Goal: Task Accomplishment & Management: Manage account settings

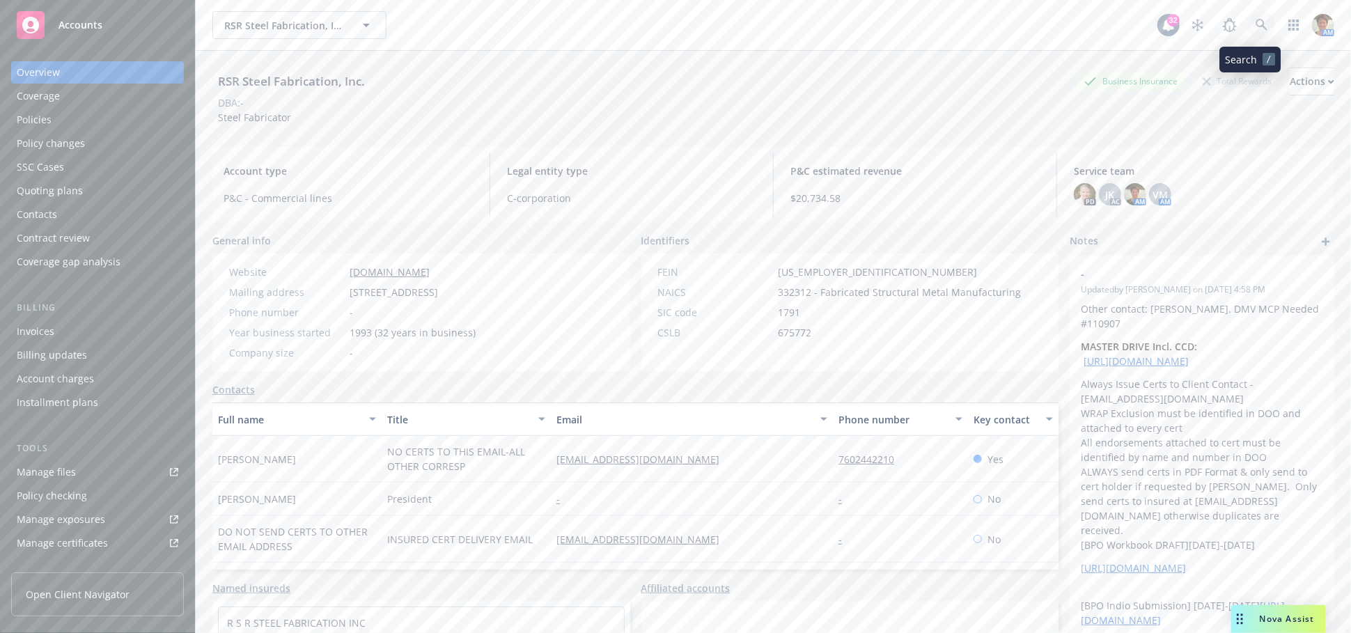
click at [1256, 25] on icon at bounding box center [1262, 25] width 13 height 13
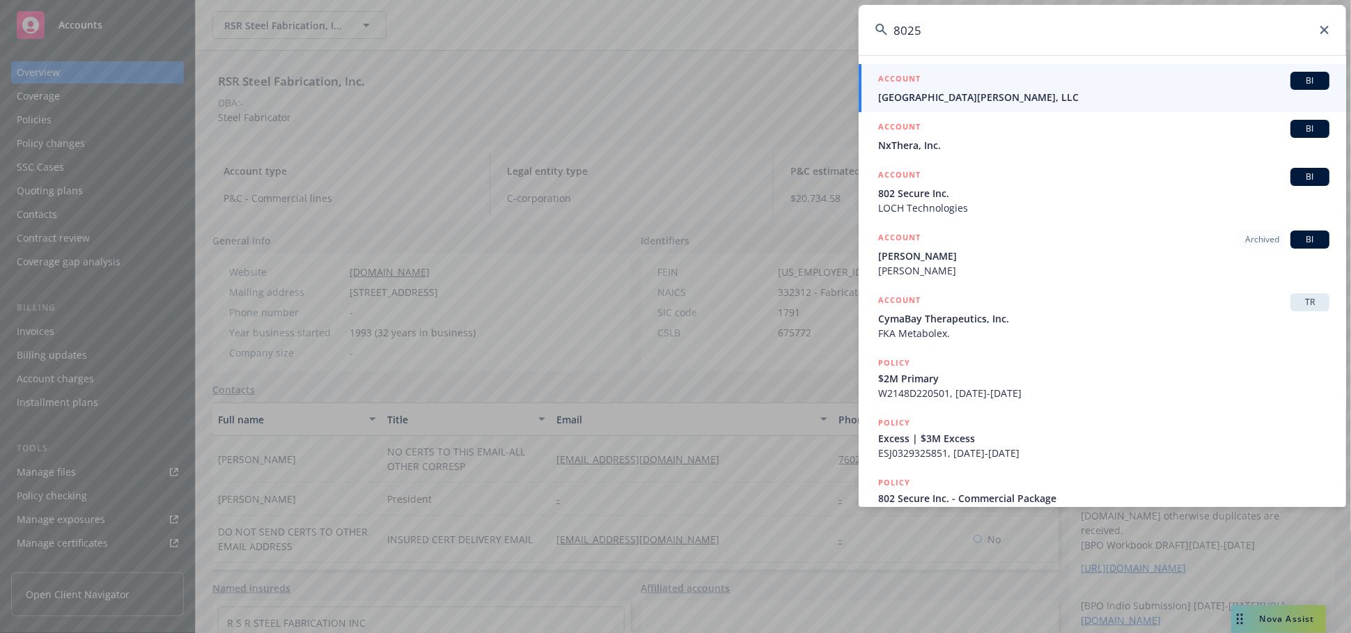
type input "8025"
click at [1030, 84] on div "ACCOUNT BI" at bounding box center [1103, 81] width 451 height 18
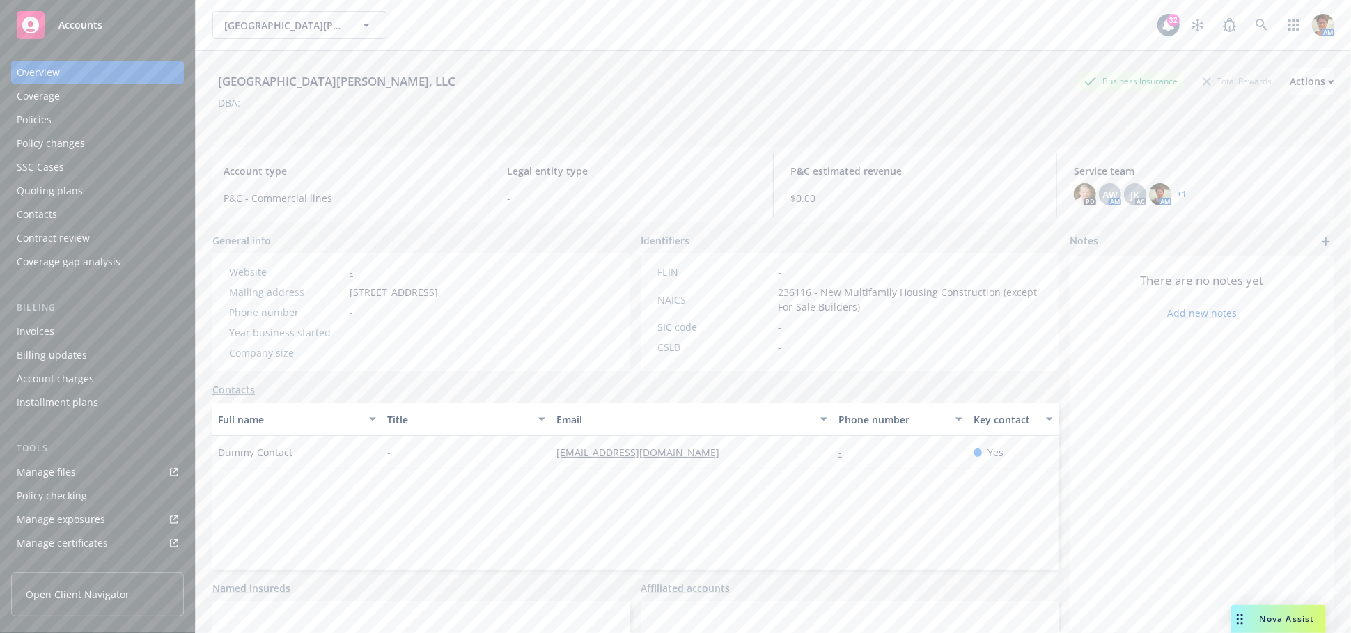
click at [81, 474] on link "Manage files" at bounding box center [97, 472] width 173 height 22
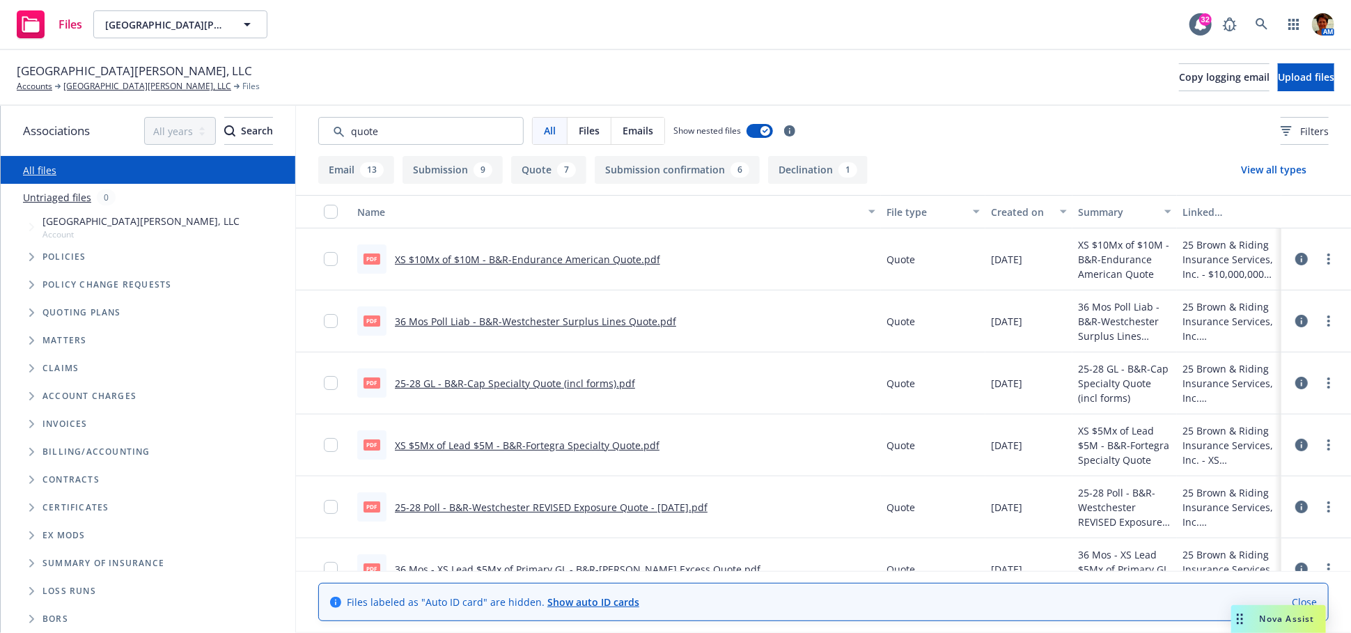
type input "quote"
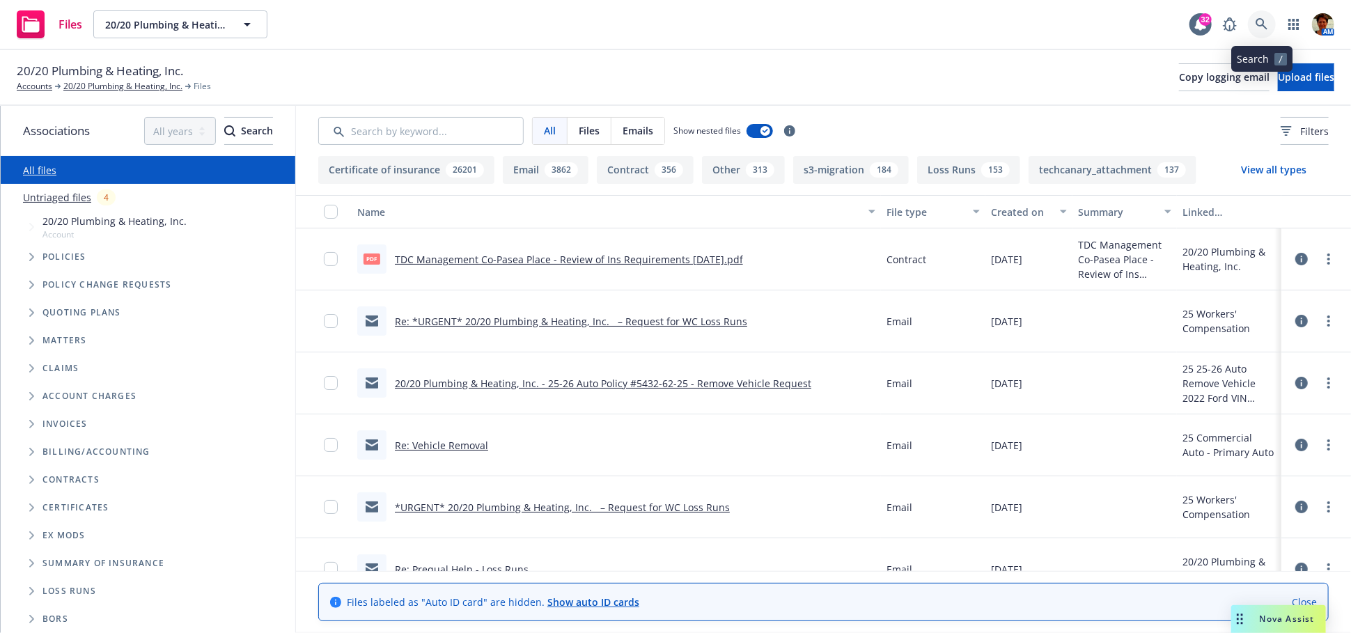
drag, startPoint x: 1259, startPoint y: 30, endPoint x: 1264, endPoint y: 47, distance: 18.1
click at [1260, 31] on icon at bounding box center [1262, 24] width 13 height 13
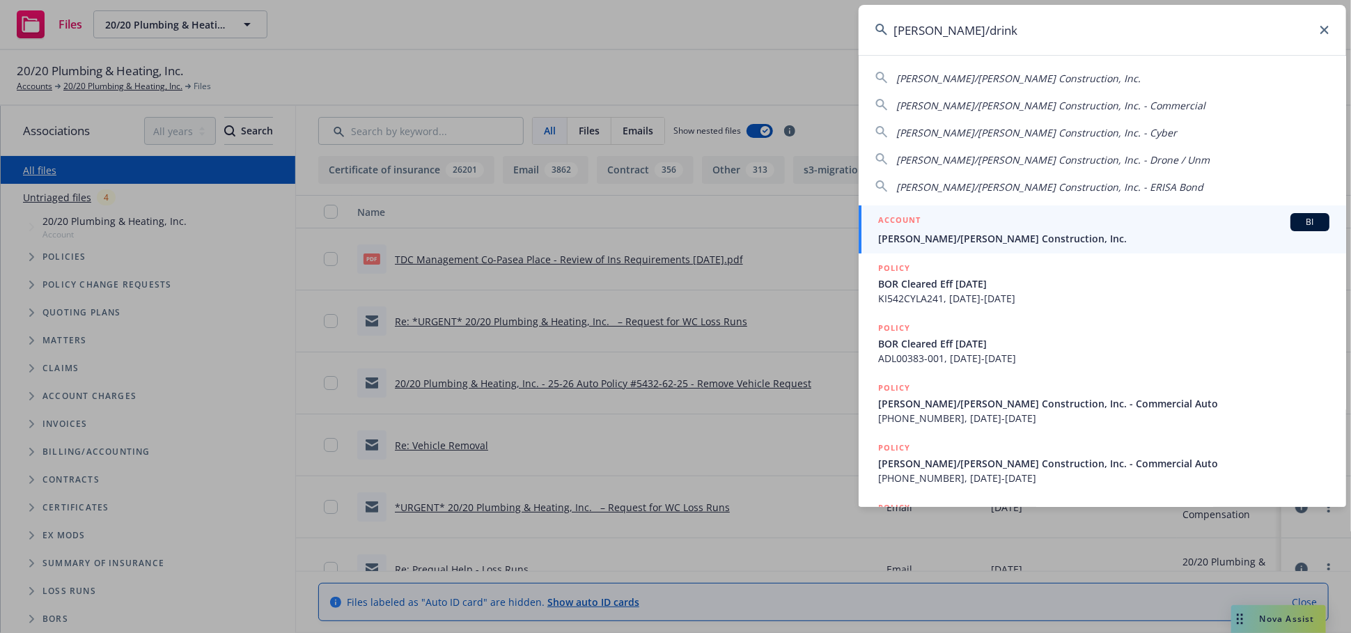
type input "elliott/drink"
click at [993, 221] on div "ACCOUNT BI" at bounding box center [1103, 222] width 451 height 18
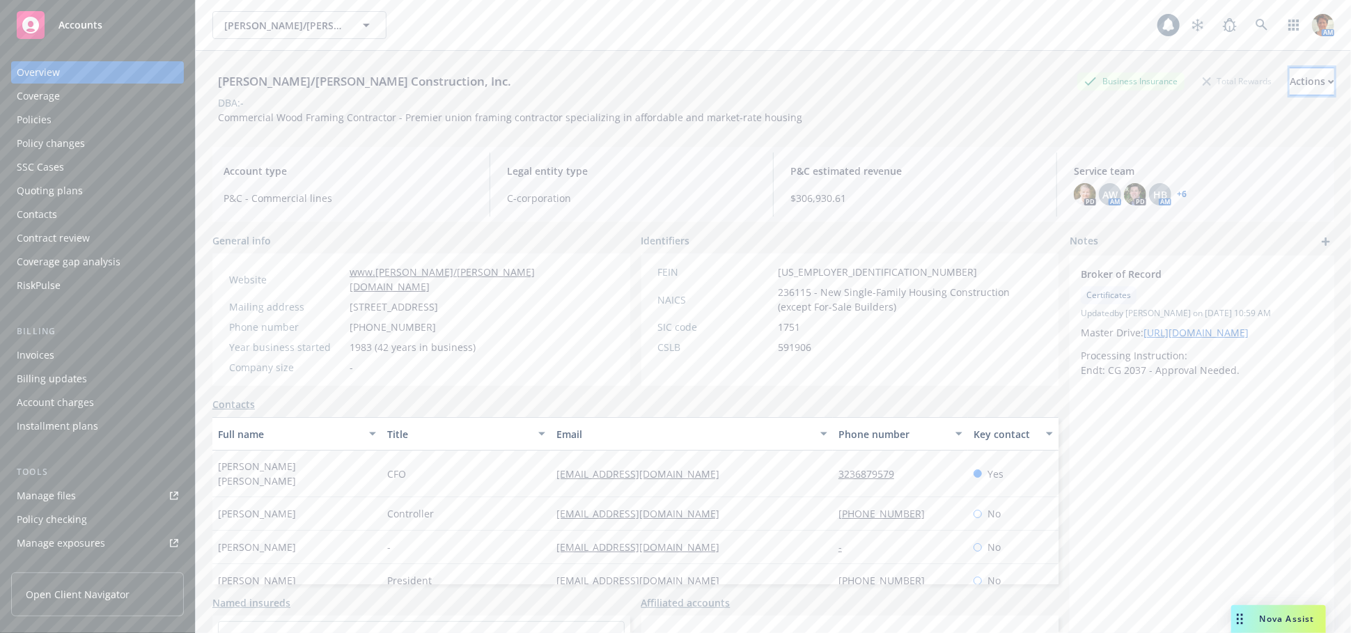
click at [1290, 86] on div "Actions" at bounding box center [1312, 81] width 45 height 26
click at [1178, 166] on link "Copy logging email" at bounding box center [1219, 175] width 228 height 28
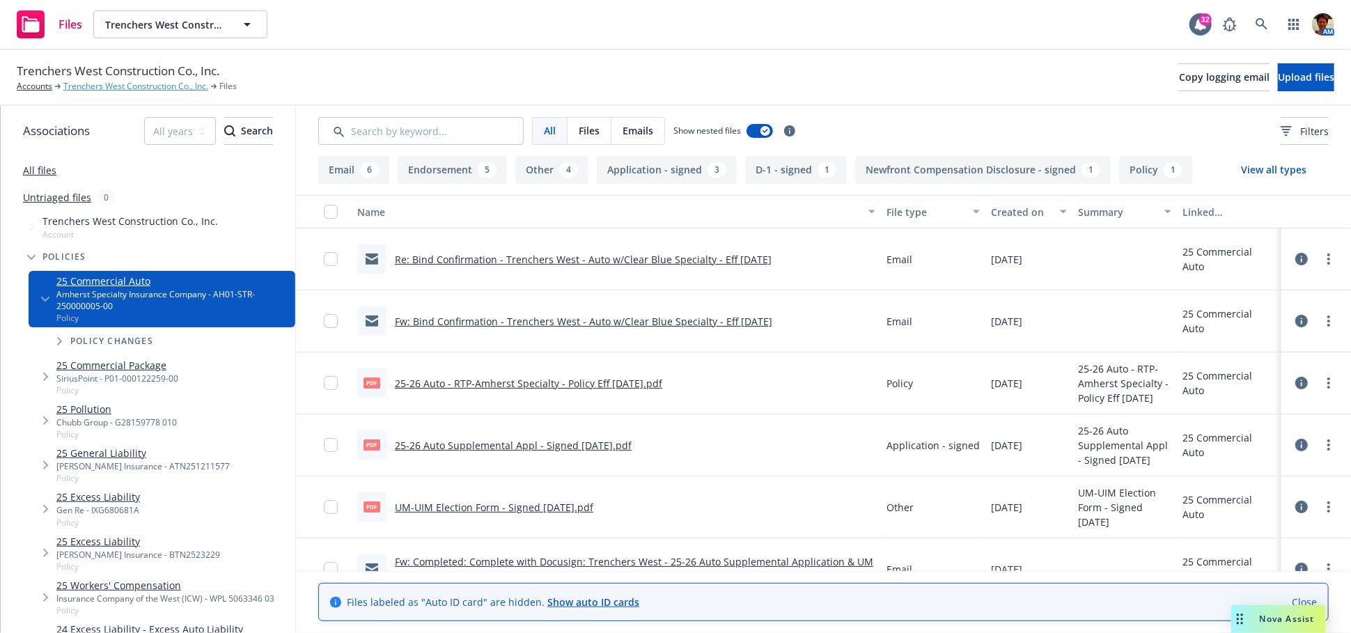
click at [80, 87] on link "Trenchers West Construction Co., Inc." at bounding box center [135, 86] width 145 height 13
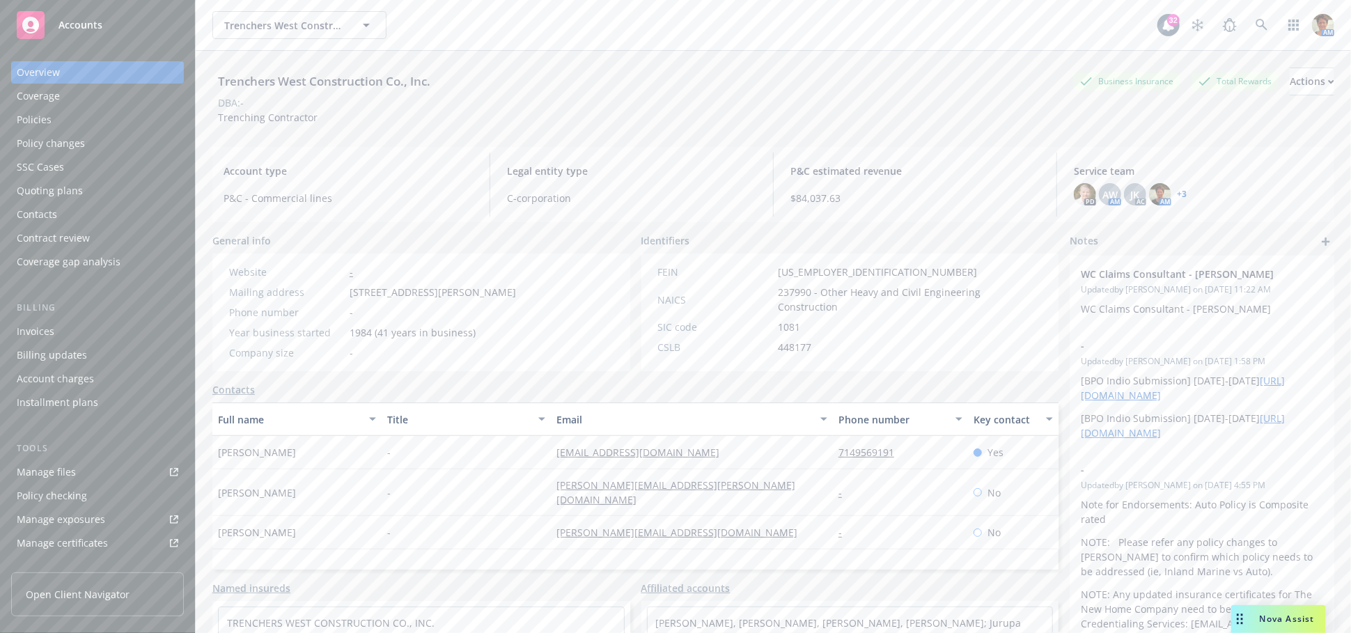
click at [77, 122] on div "Policies" at bounding box center [98, 120] width 162 height 22
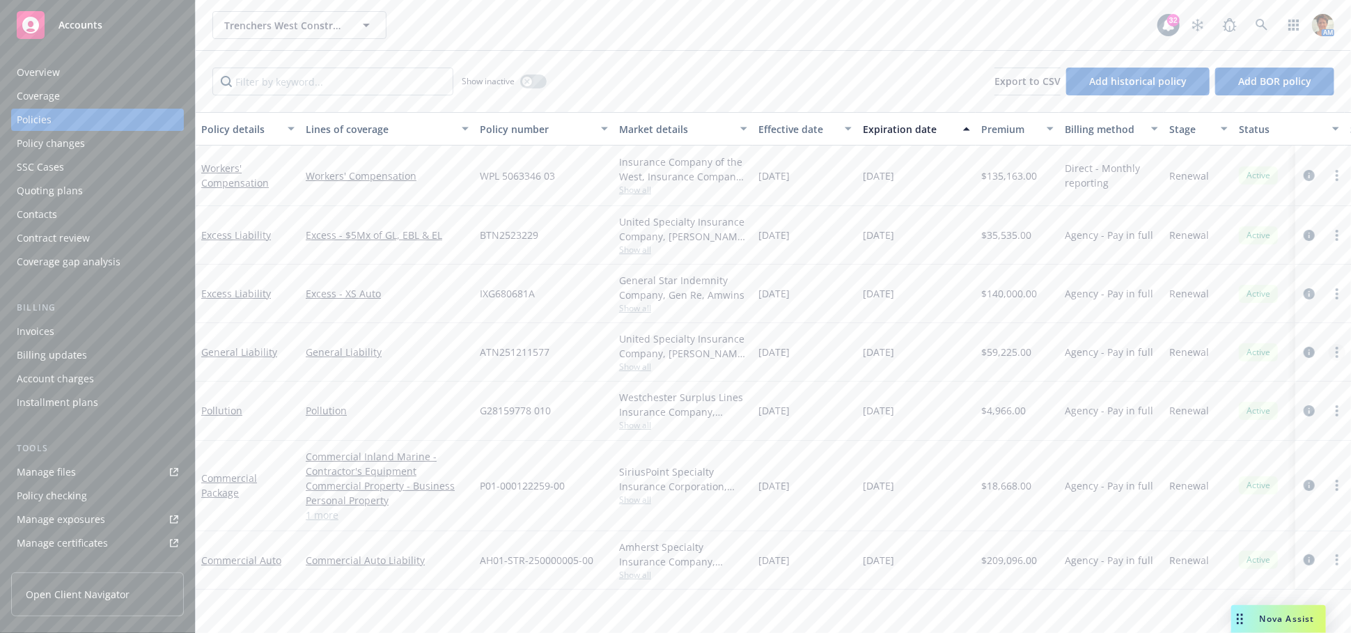
click at [1334, 348] on link "more" at bounding box center [1337, 352] width 17 height 17
click at [1266, 548] on link "Copy logging email" at bounding box center [1263, 548] width 164 height 28
click at [252, 562] on link "Commercial Auto" at bounding box center [241, 560] width 80 height 13
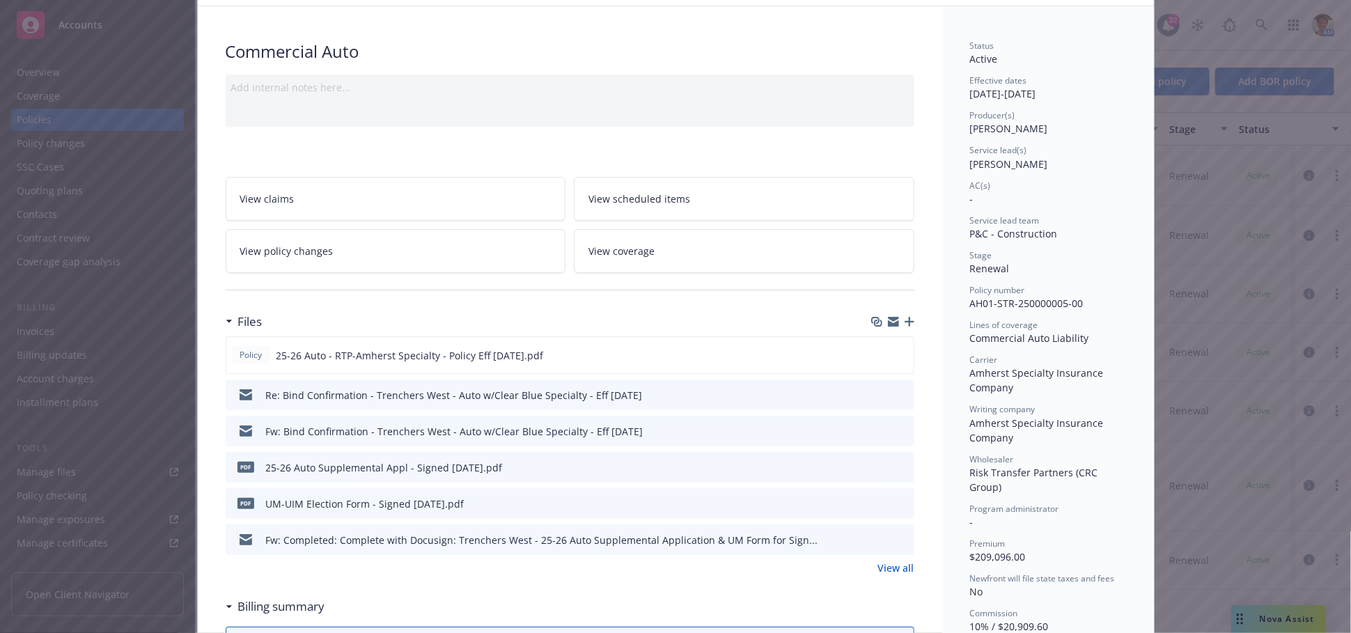
scroll to position [155, 0]
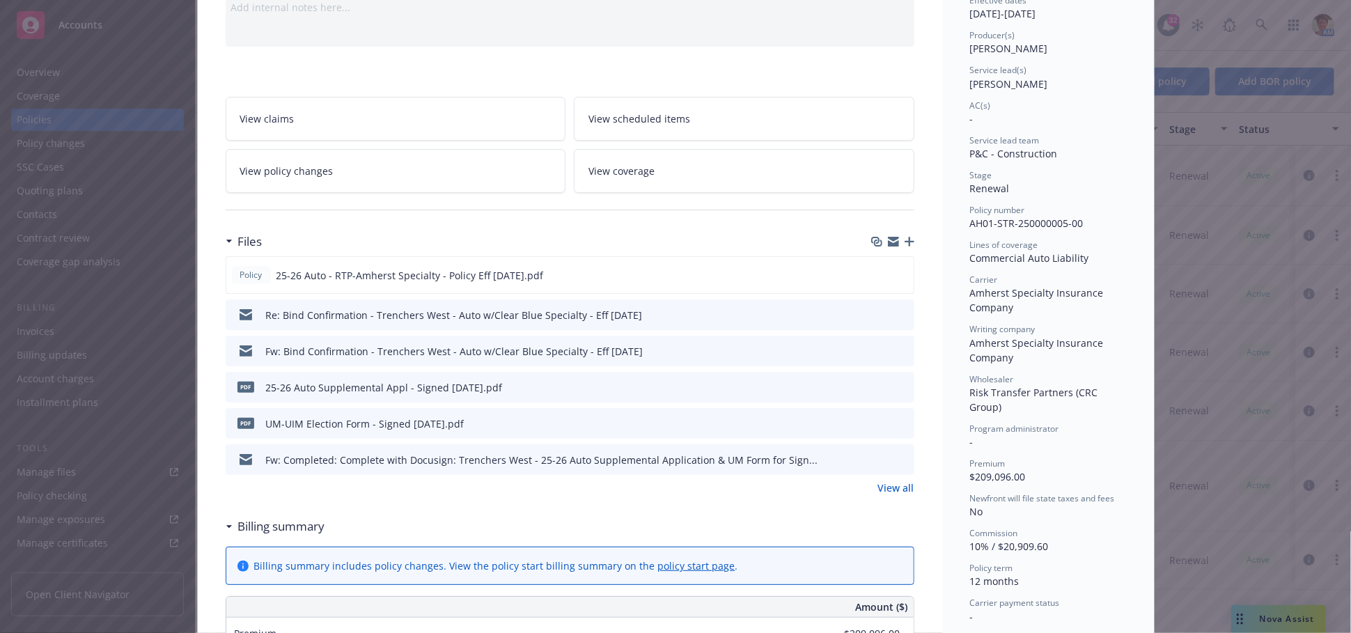
click at [894, 490] on link "View all" at bounding box center [896, 488] width 36 height 15
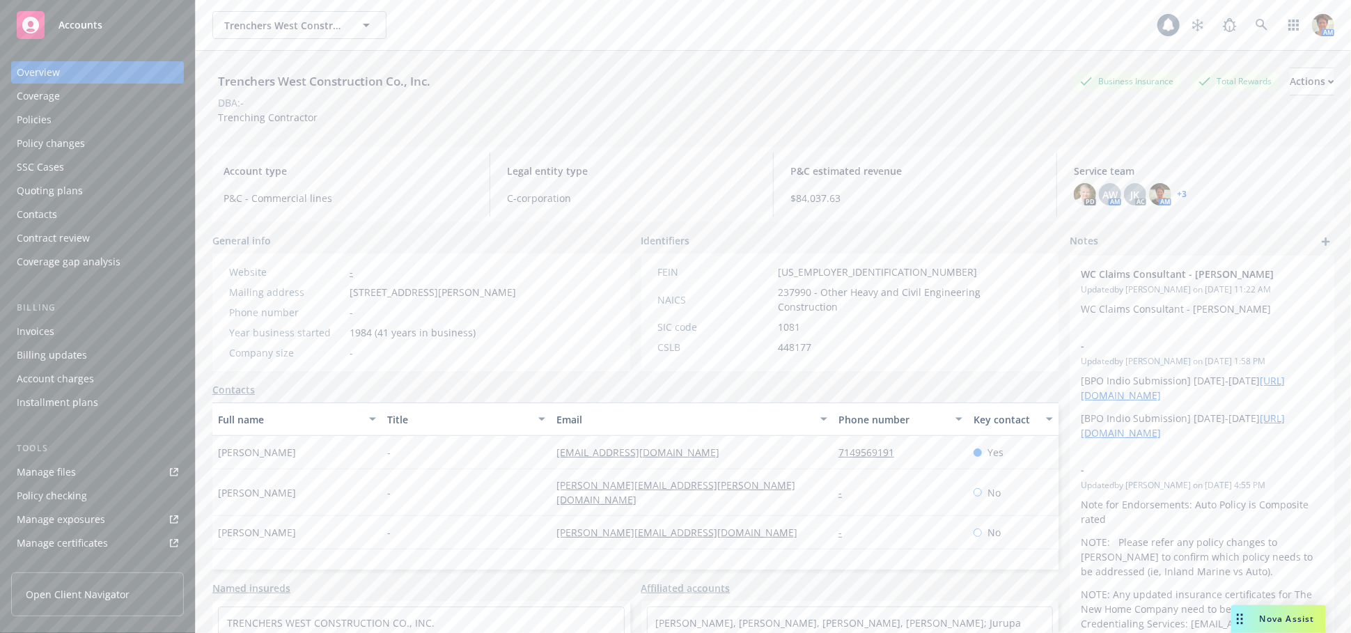
click at [77, 123] on div "Policies" at bounding box center [98, 120] width 162 height 22
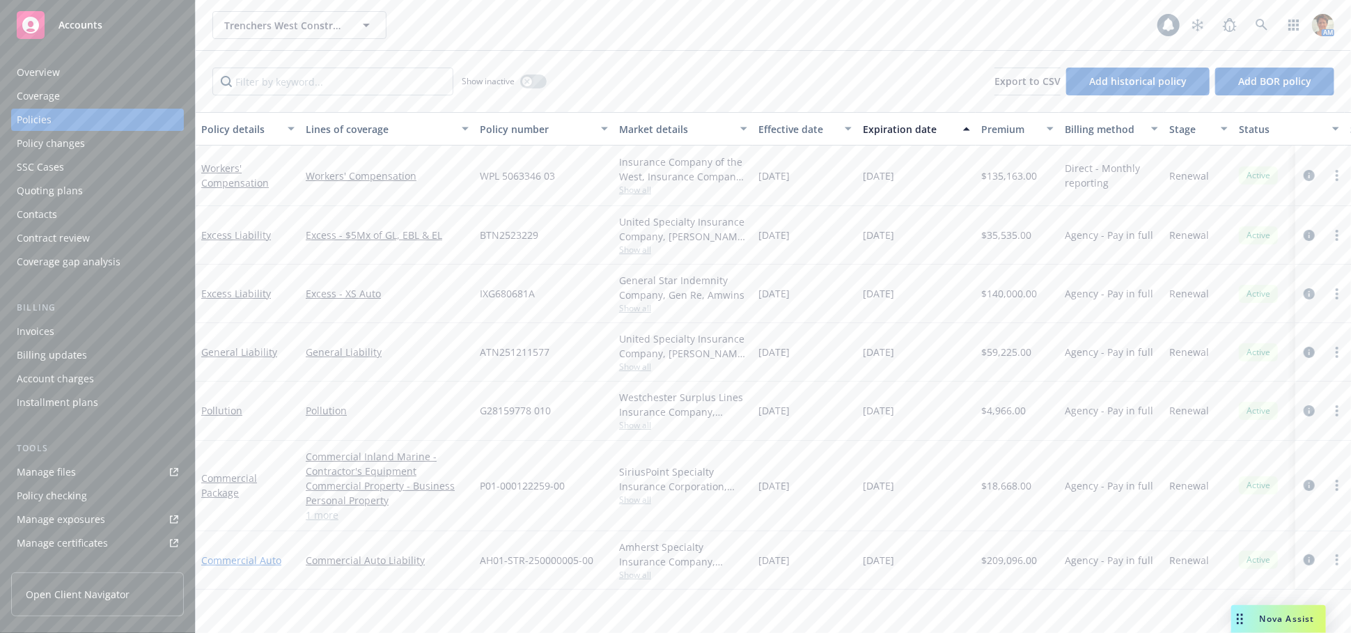
click at [255, 561] on link "Commercial Auto" at bounding box center [241, 560] width 80 height 13
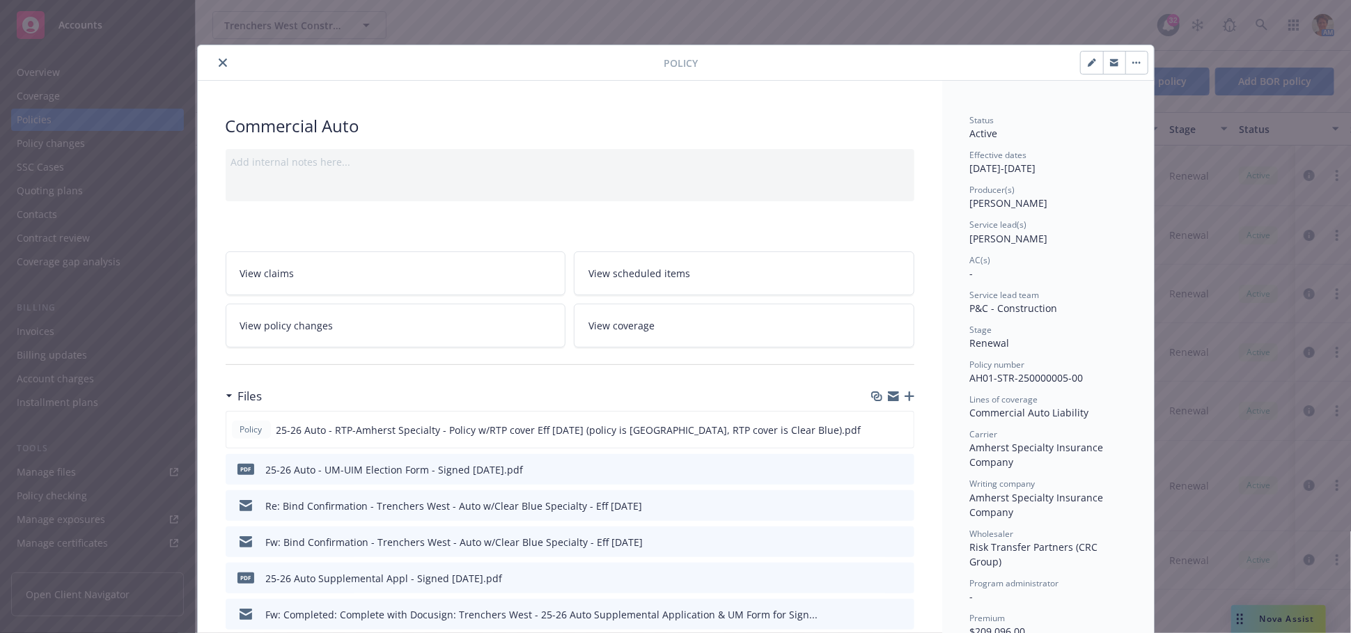
scroll to position [232, 0]
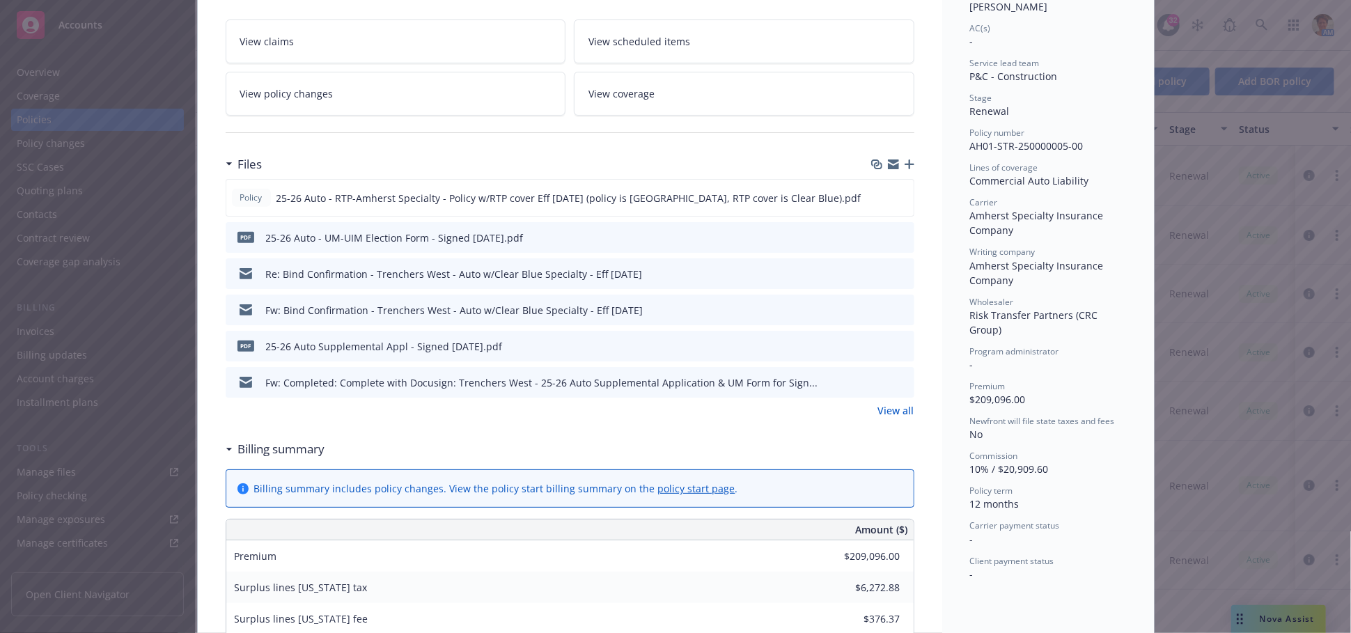
click at [901, 409] on link "View all" at bounding box center [896, 410] width 36 height 15
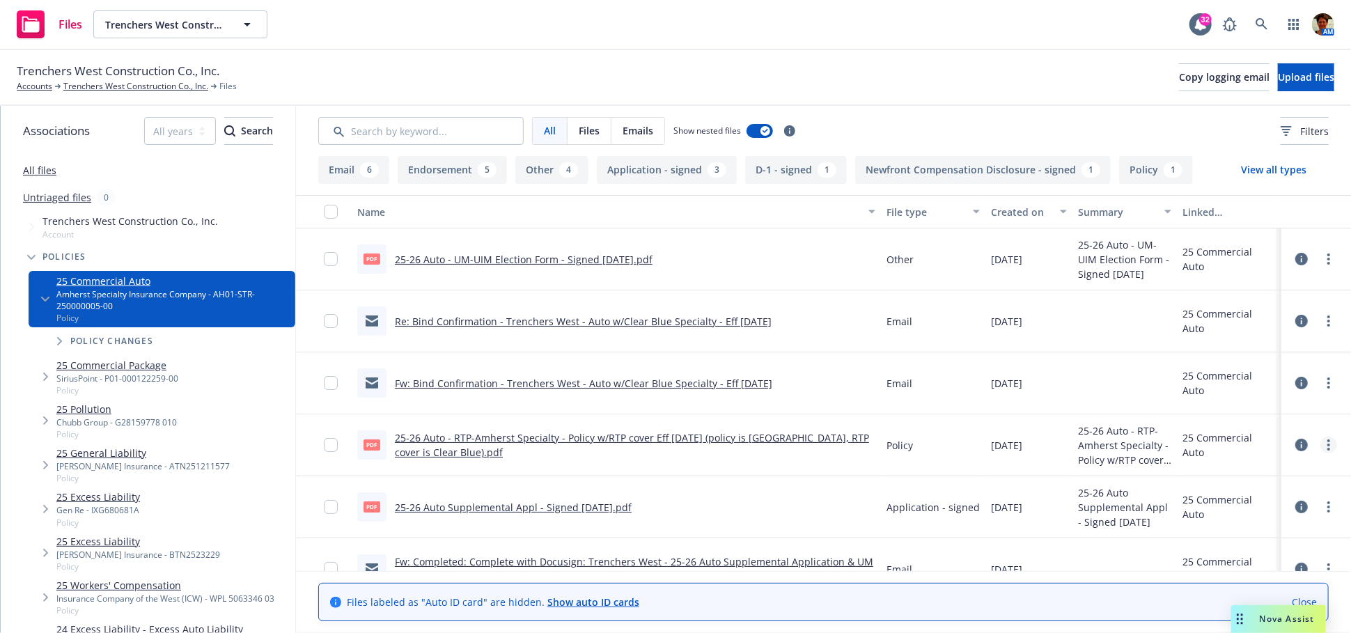
click at [1328, 440] on icon "more" at bounding box center [1329, 445] width 3 height 11
click at [1228, 523] on link "Edit" at bounding box center [1256, 529] width 139 height 28
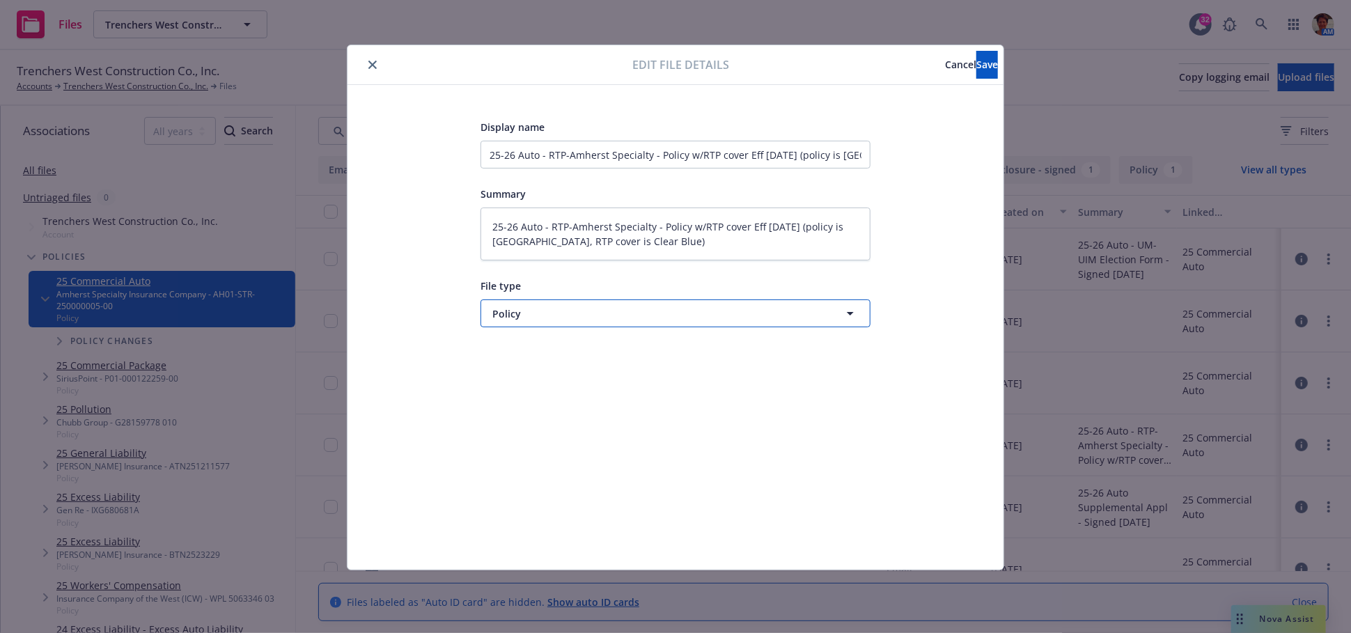
click at [685, 313] on span "Policy" at bounding box center [649, 313] width 315 height 15
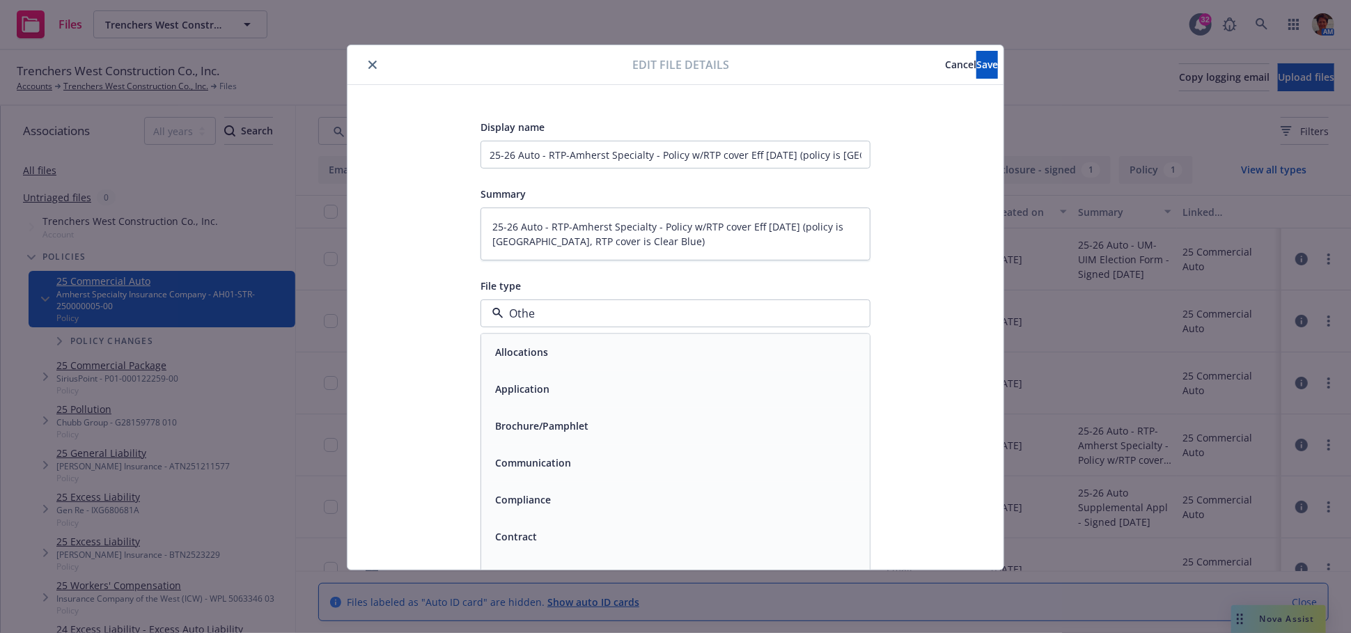
type input "Other"
click at [669, 352] on div "Other" at bounding box center [676, 353] width 372 height 20
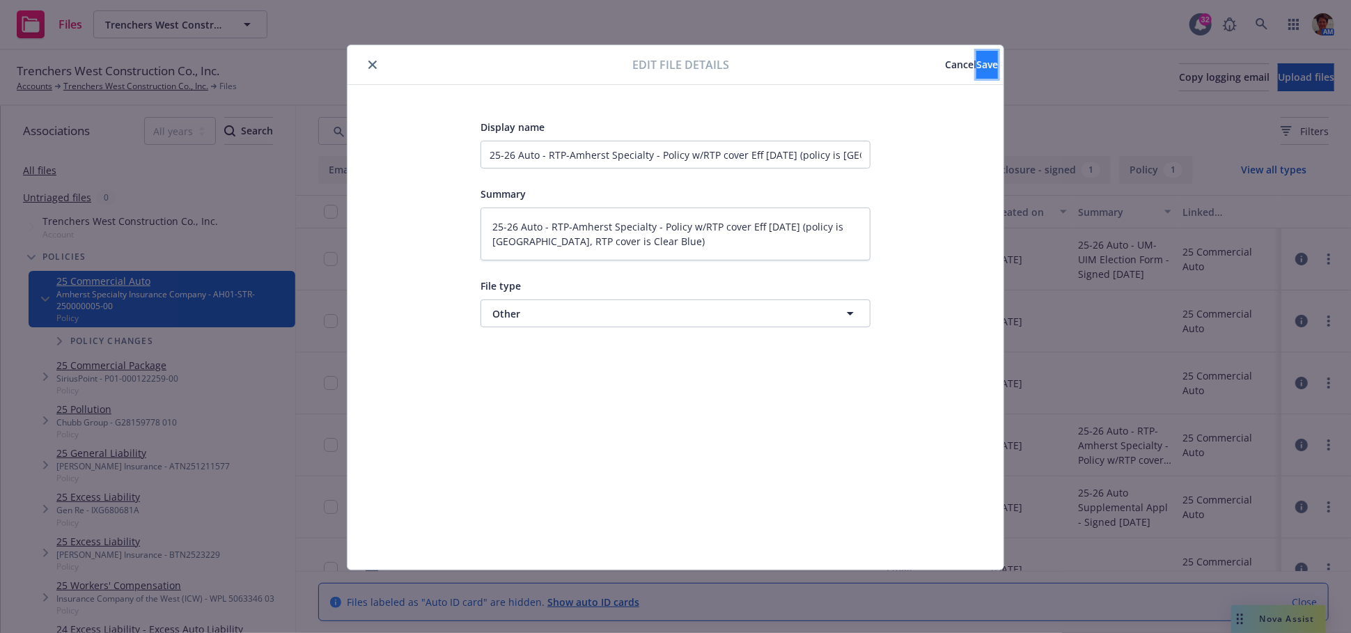
click at [988, 59] on button "Save" at bounding box center [988, 65] width 22 height 28
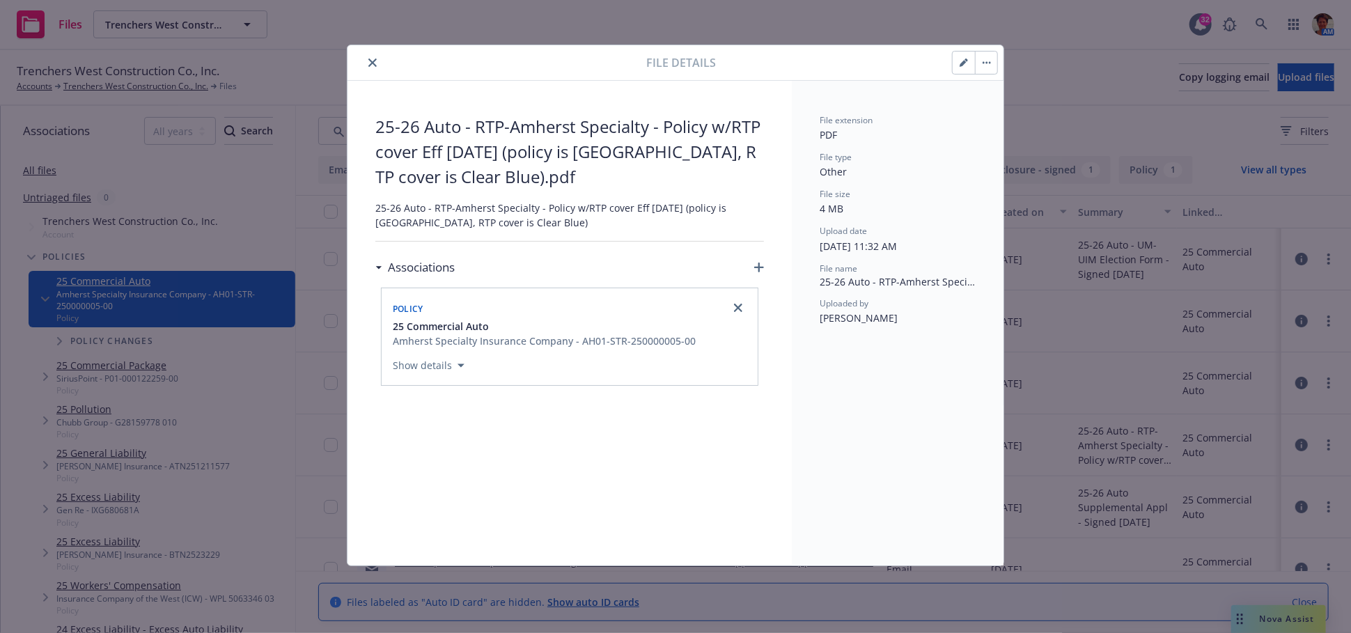
click at [373, 65] on icon "close" at bounding box center [372, 63] width 8 height 8
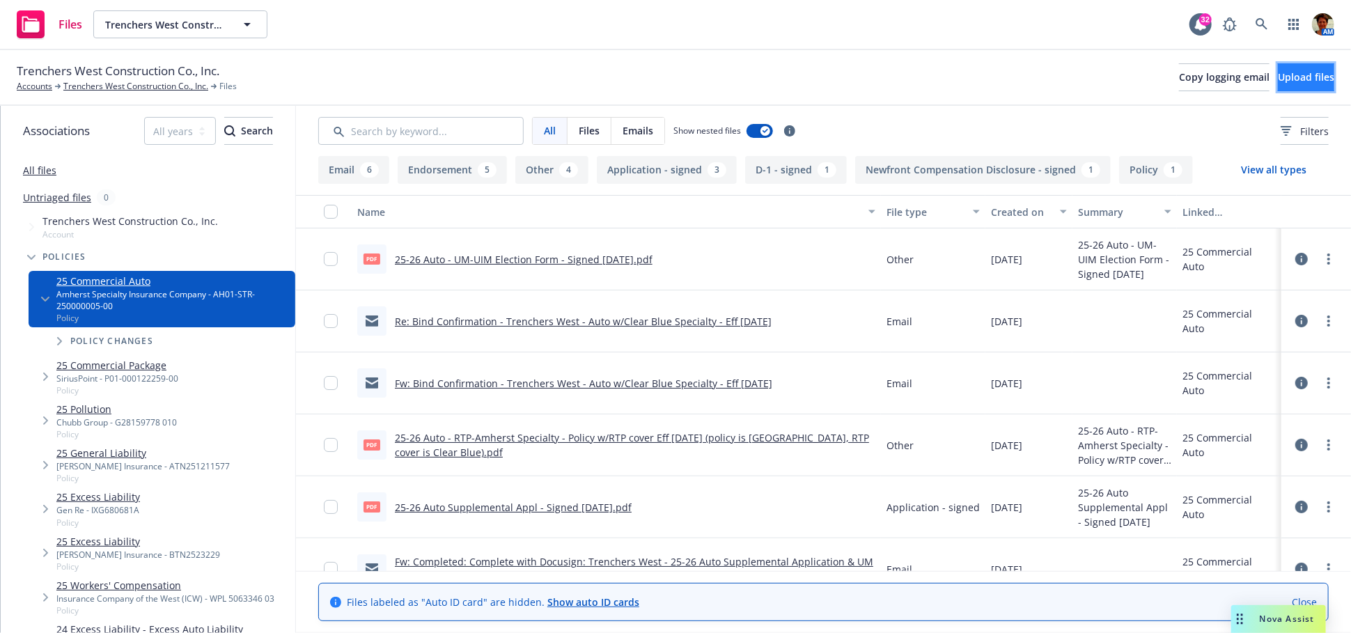
click at [1278, 73] on span "Upload files" at bounding box center [1306, 76] width 56 height 13
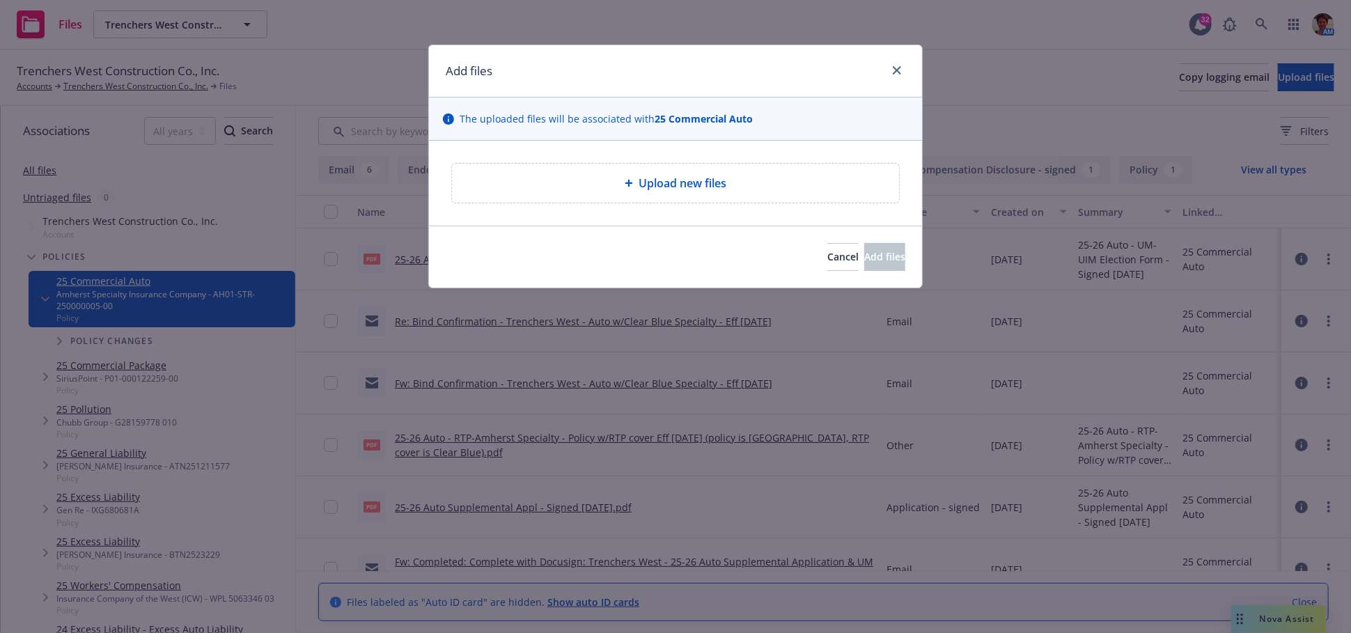
type textarea "x"
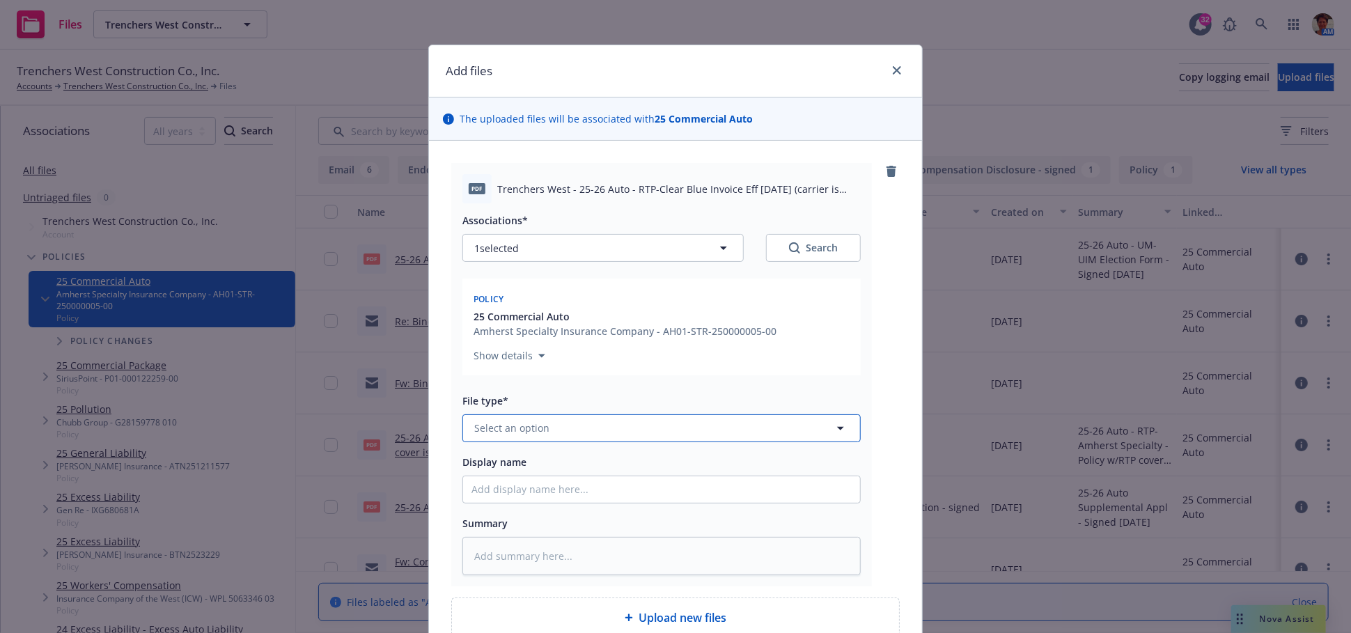
click at [600, 417] on button "Select an option" at bounding box center [662, 428] width 398 height 28
type input "Invoice"
click at [580, 387] on div "Invoice - Third Party" at bounding box center [662, 389] width 380 height 20
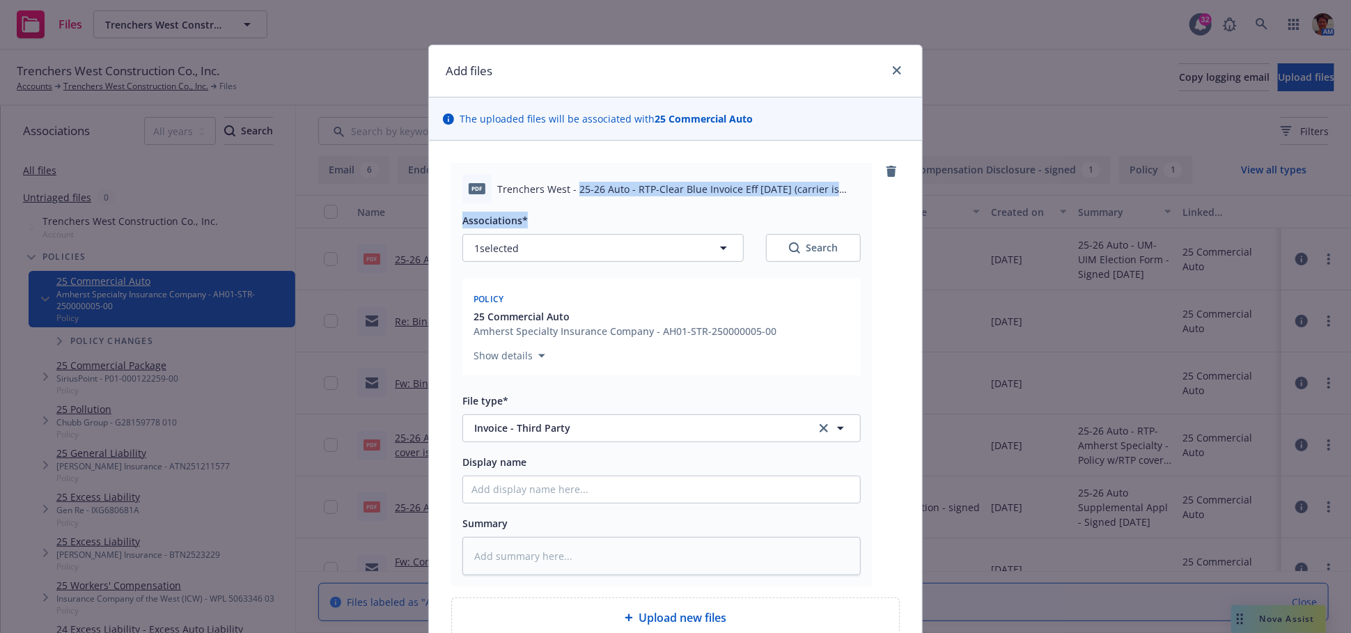
drag, startPoint x: 569, startPoint y: 192, endPoint x: 773, endPoint y: 215, distance: 205.3
click at [777, 211] on div "pdf Trenchers West - 25-26 Auto - RTP-Clear Blue Invoice Eff [DATE] (carrier is…" at bounding box center [661, 375] width 421 height 424
copy div "25-26 Auto - RTP-Clear Blue Invoice Eff [DATE] (carrier is incorrect).pdf Assoc…"
click at [538, 483] on input "Display name" at bounding box center [661, 489] width 397 height 26
paste input "25-26 Auto - RTP-Clear Blue Invoice Eff [DATE] (carrier is incorrect).pdf Assoc…"
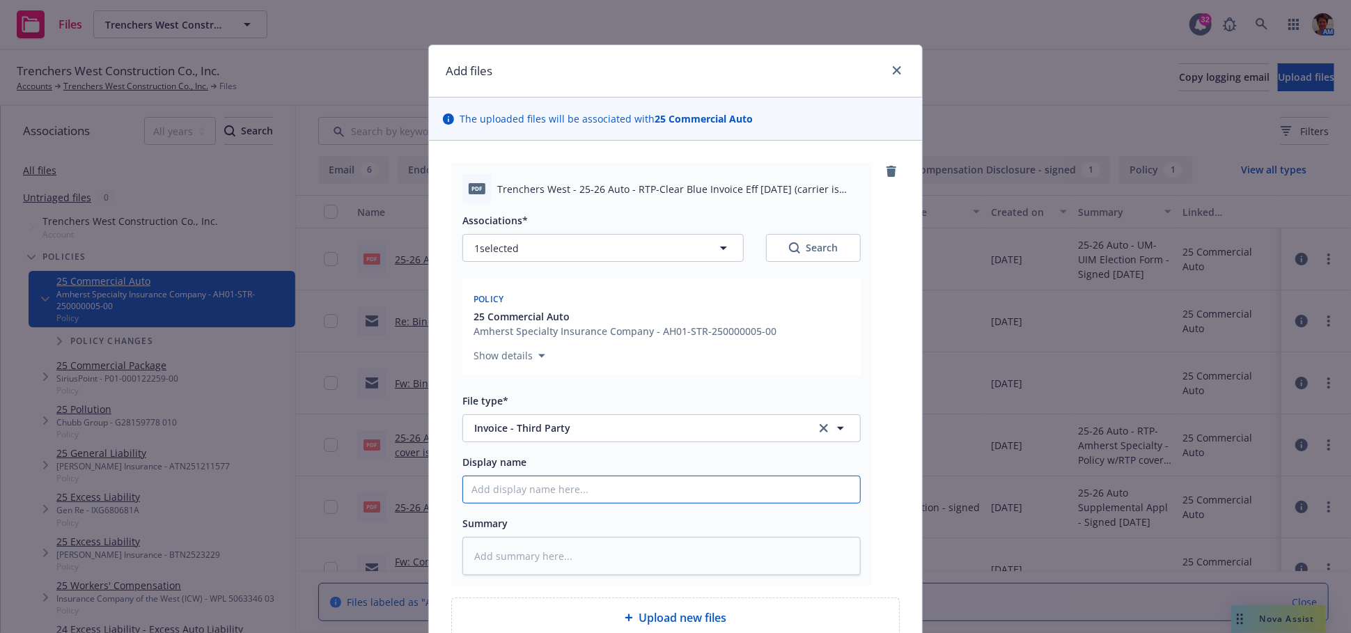
type textarea "x"
type input "25-26 Auto - RTP-Clear Blue Invoice Eff [DATE] (carrier is incorrect).pdf Assoc…"
type textarea "x"
type input "25-26 Auto - RTP-Clear Blue Invoice Eff [DATE] (carrier is incorrect).pdf Assoc…"
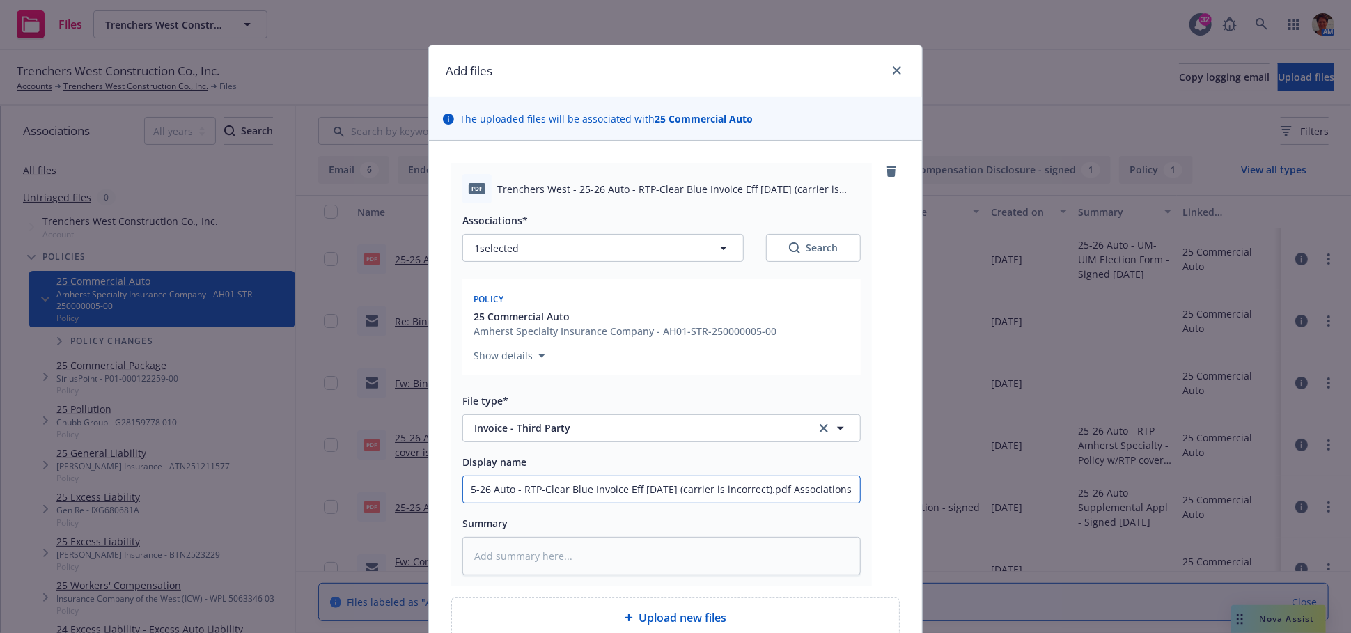
type textarea "x"
type input "25-26 Auto - RTP-Clear Blue Invoice Eff [DATE] (carrier is incorrect).pdf Assoc…"
type textarea "x"
type input "25-26 Auto - RTP-Clear Blue Invoice Eff [DATE] (carrier is incorrect).pdf Assoc…"
type textarea "x"
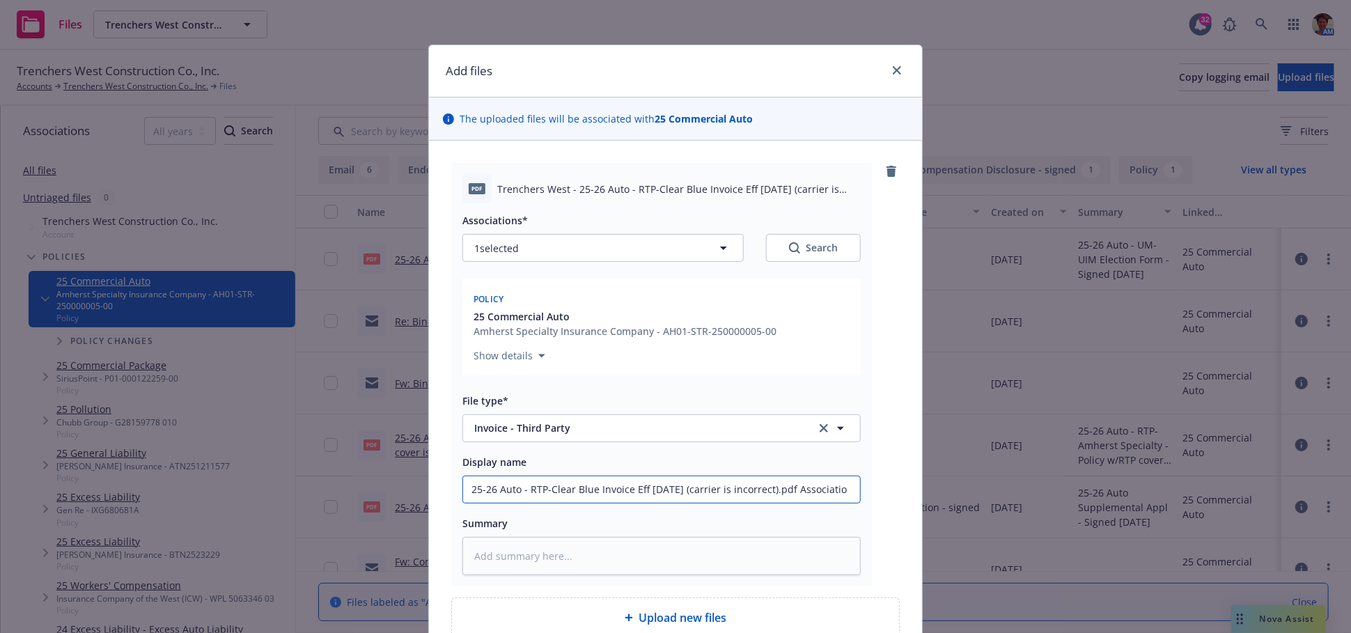
type input "25-26 Auto - RTP-Clear Blue Invoice Eff [DATE] (carrier is incorrect).pdf Assoc…"
type textarea "x"
type input "25-26 Auto - RTP-Clear Blue Invoice Eff [DATE] (carrier is incorrect).pdf Assoc…"
type textarea "x"
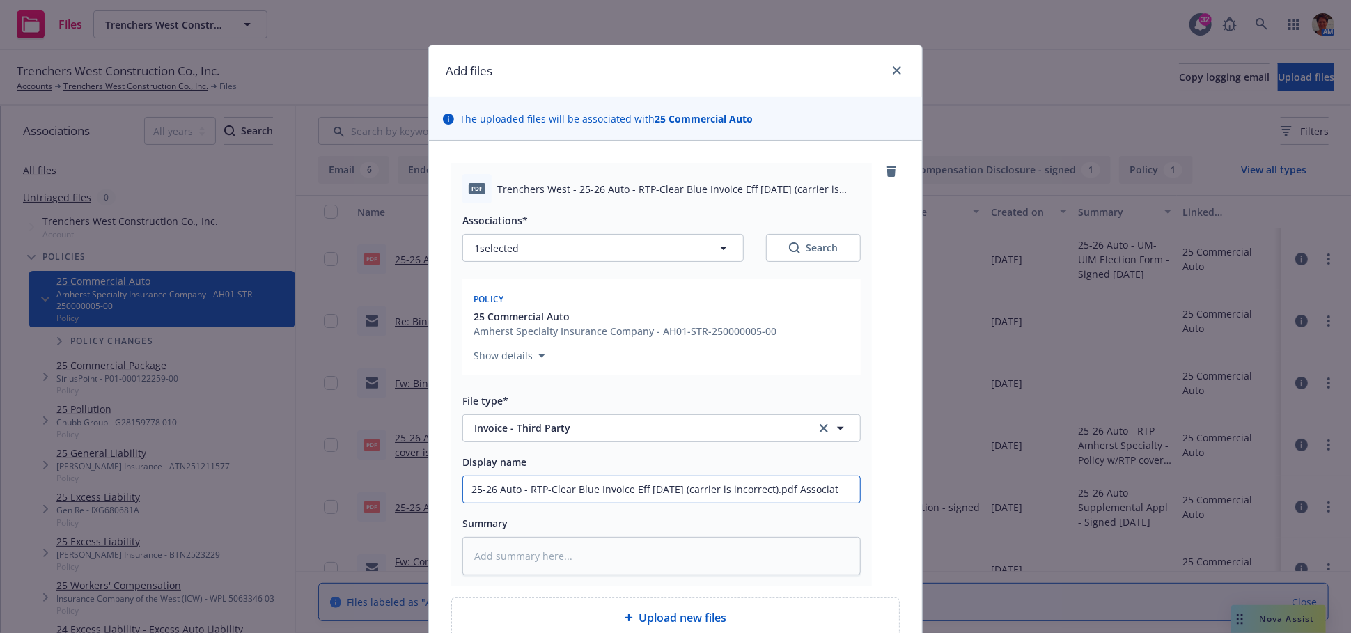
type input "25-26 Auto - RTP-Clear Blue Invoice Eff [DATE] (carrier is incorrect).pdf Assoc…"
type textarea "x"
type input "25-26 Auto - RTP-Clear Blue Invoice Eff [DATE] (carrier is incorrect).pdf Associ"
type textarea "x"
type input "25-26 Auto - RTP-Clear Blue Invoice Eff [DATE] (carrier is incorrect).pdf Assoc"
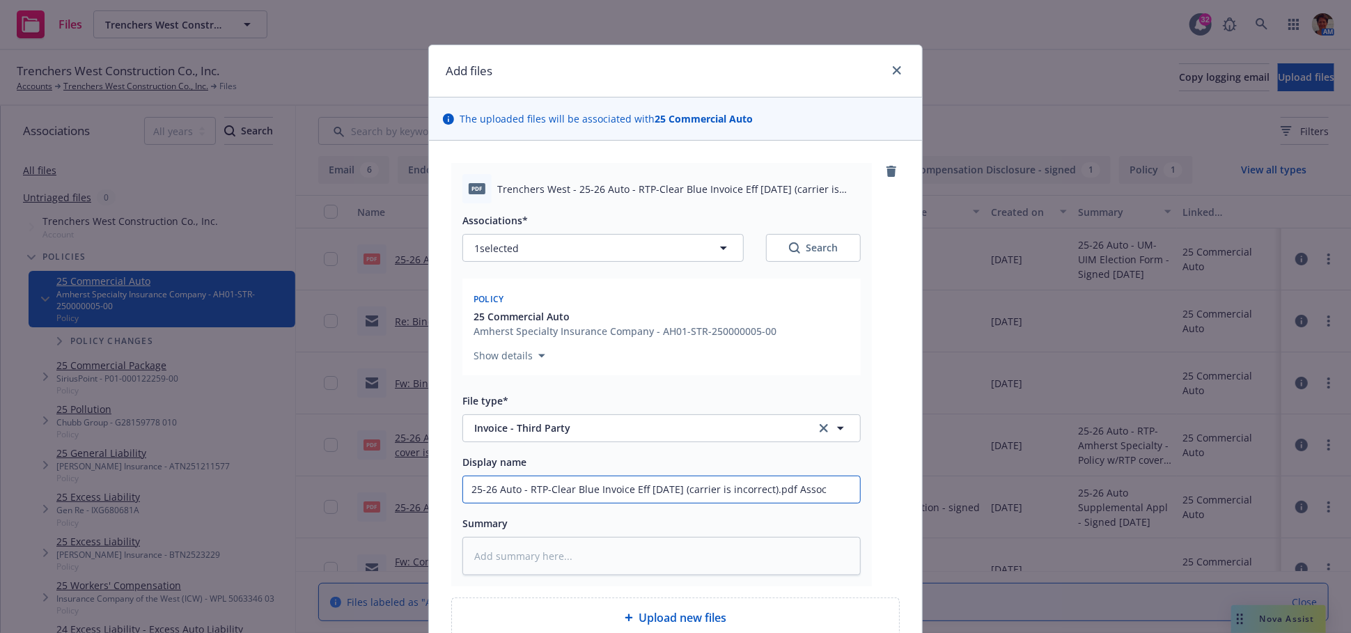
type textarea "x"
type input "25-26 Auto - RTP-Clear Blue Invoice Eff [DATE] (carrier is incorrect).pdf Asso"
type textarea "x"
type input "25-26 Auto - RTP-Clear Blue Invoice Eff [DATE] (carrier is incorrect).pdf As"
type textarea "x"
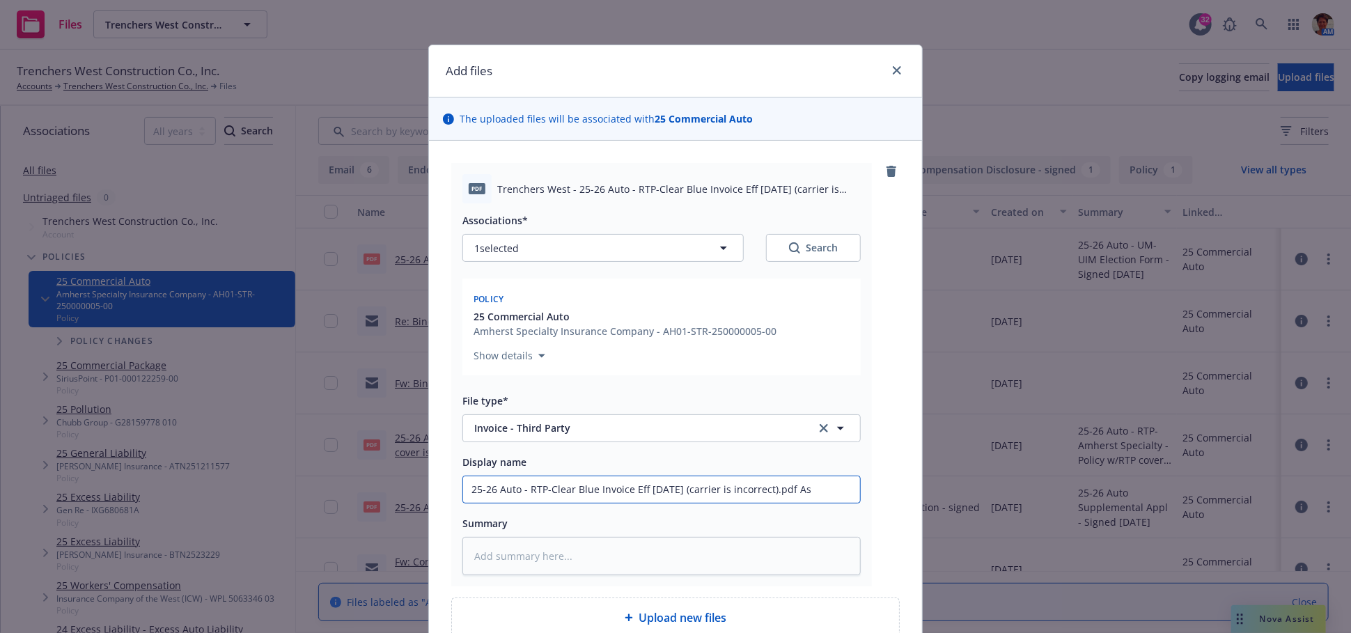
type input "25-26 Auto - RTP-Clear Blue Invoice Eff [DATE] (carrier is incorrect).pdf A"
type textarea "x"
type input "25-26 Auto - RTP-Clear Blue Invoice Eff [DATE] (carrier is incorrect).pdf"
type textarea "x"
type input "25-26 Auto - RTP-Clear Blue Invoice Eff [DATE] (carrier is incorrect).pdf"
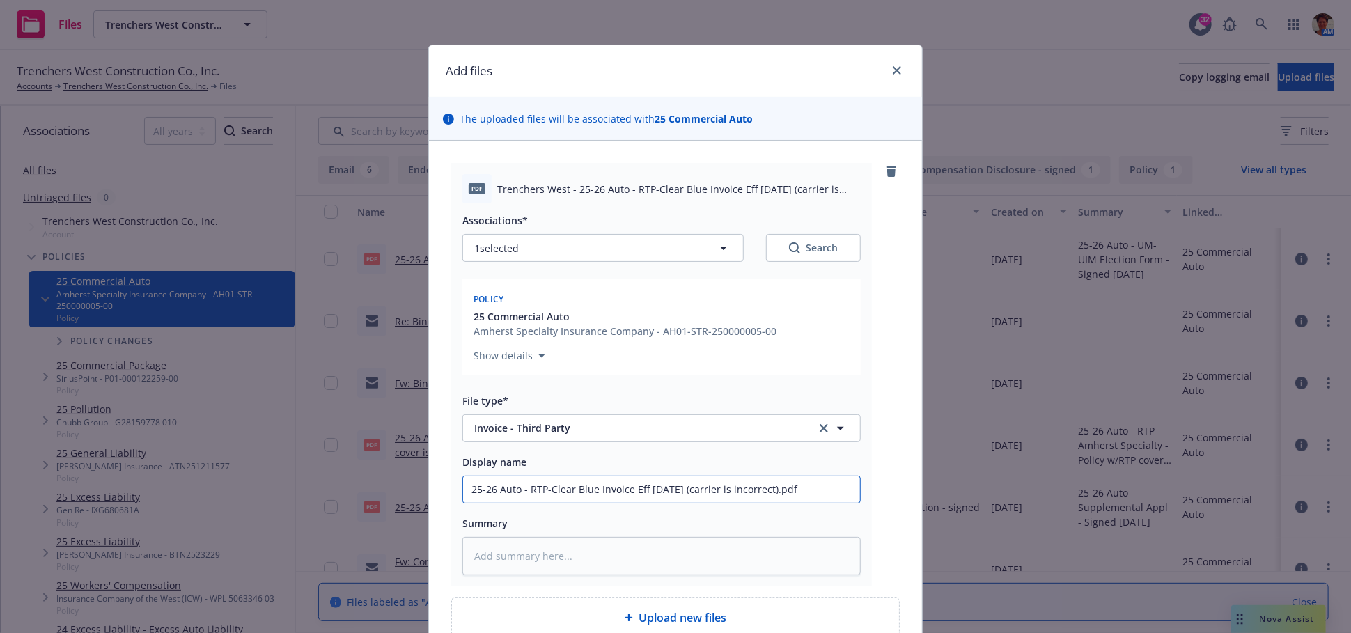
type textarea "x"
type input "25-26 Auto - RTP-Clear Blue Invoice Eff [DATE] (carrier is incorrect).pd"
type textarea "x"
type input "25-26 Auto - RTP-Clear Blue Invoice Eff [DATE] (carrier is incorrect).p"
type textarea "x"
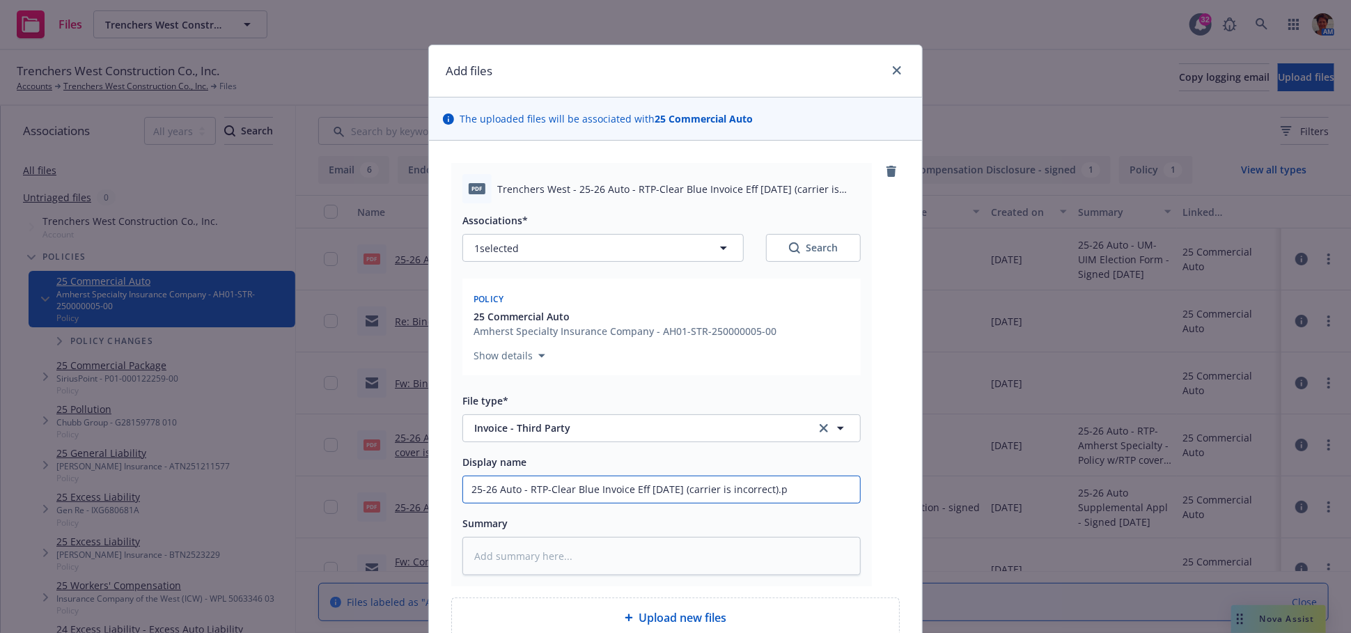
type input "25-26 Auto - RTP-Clear Blue Invoice Eff [DATE] (carrier is incorrect)."
type textarea "x"
type input "25-26 Auto - RTP-Clear Blue Invoice Eff [DATE] (carrier is incorrect)"
type textarea "x"
type input "25-26 Auto - RTP-Clear Blue Invoice Eff [DATE] (carrier is incorrect"
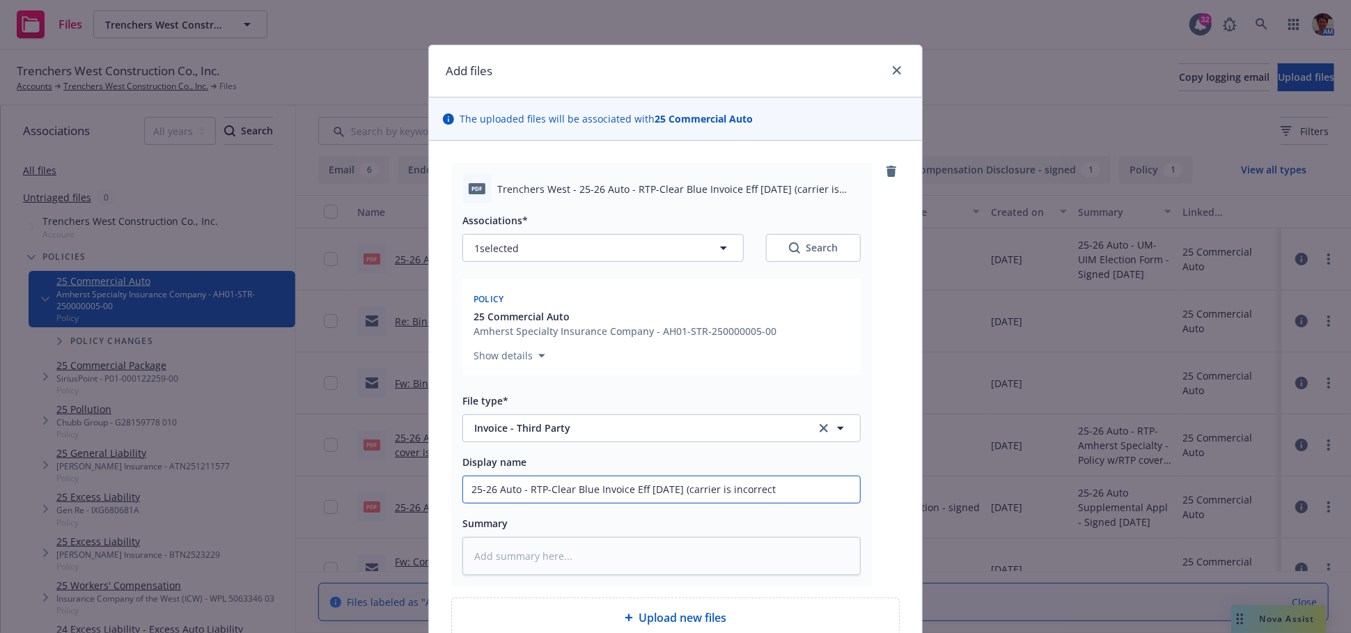
type textarea "x"
type input "25-26 Auto - RTP-Clear Blue Invoice Eff [DATE] (carrier is incorrect-"
type textarea "x"
type input "25-26 Auto - RTP-Clear Blue Invoice Eff [DATE] (carrier is incorrect-r"
type textarea "x"
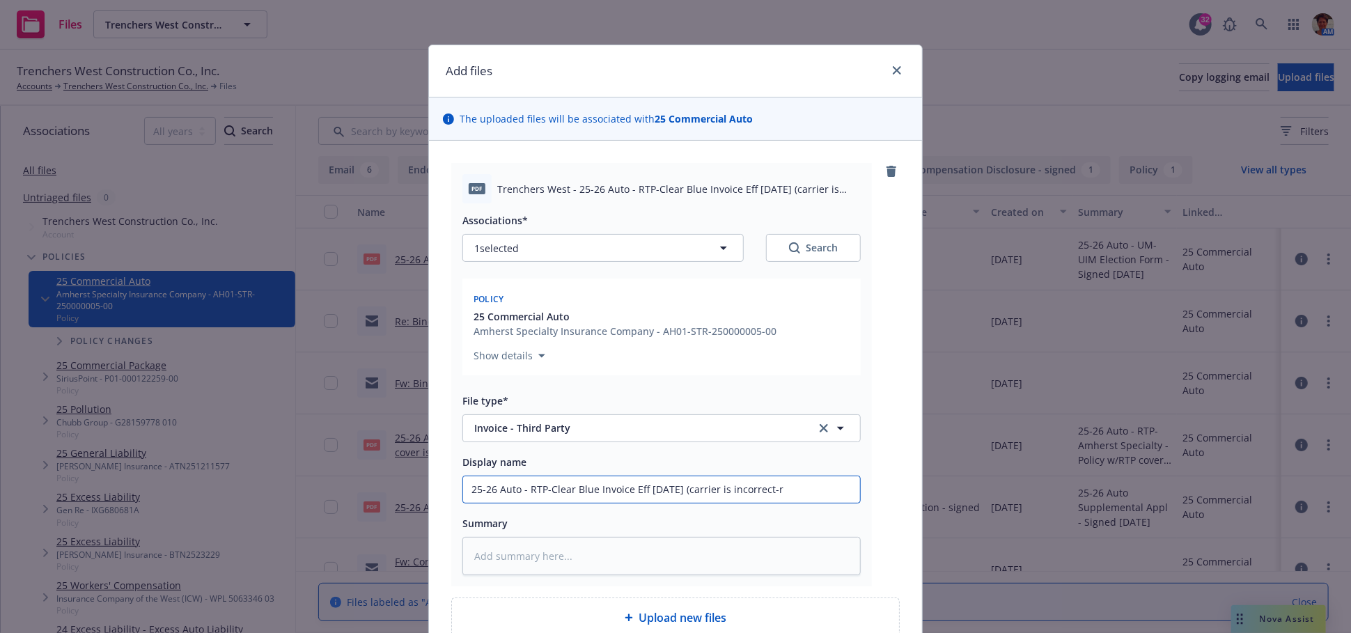
type input "25-26 Auto - RTP-Clear Blue Invoice Eff [DATE] (carrier is incorrect-re"
type textarea "x"
type input "25-26 Auto - RTP-Clear Blue Invoice Eff [DATE] (carrier is incorrect-rev"
type textarea "x"
type input "25-26 Auto - RTP-Clear Blue Invoice Eff [DATE] (carrier is incorrect-revi"
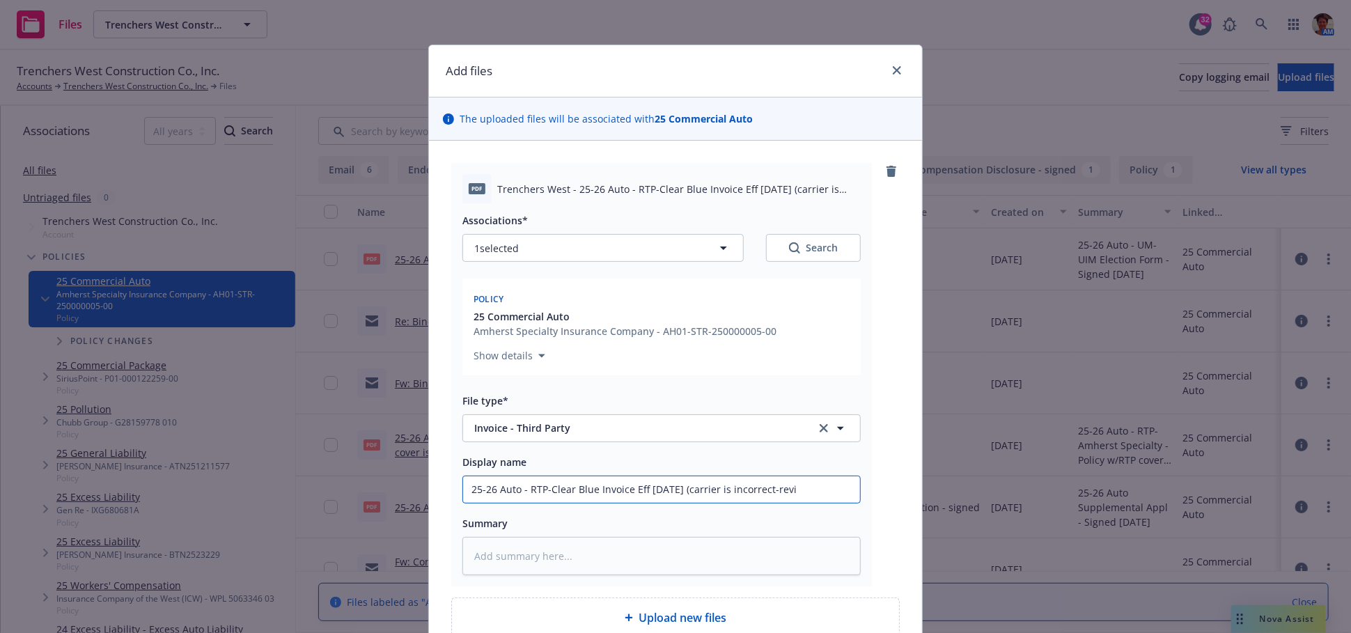
type textarea "x"
type input "25-26 Auto - RTP-Clear Blue Invoice Eff [DATE] (carrier is incorrect-[PERSON_NA…"
type textarea "x"
type input "25-26 Auto - RTP-Clear Blue Invoice Eff [DATE] (carrier is incorrect-revisi"
type textarea "x"
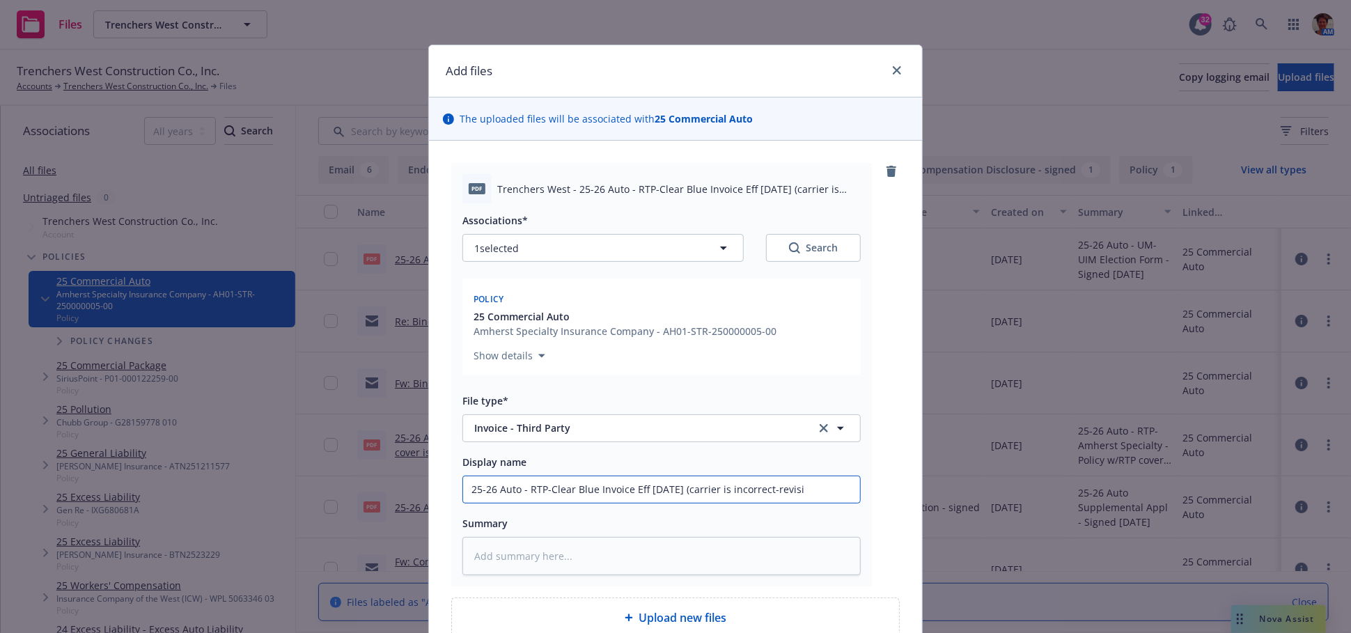
type input "25-26 Auto - RTP-Clear Blue Invoice Eff [DATE] (carrier is incorrect-revisio"
type textarea "x"
type input "25-26 Auto - RTP-Clear Blue Invoice Eff [DATE] (carrier is incorrect-revision"
type textarea "x"
type input "25-26 Auto - RTP-Clear Blue Invoice Eff [DATE] (carrier is incorrect-revision"
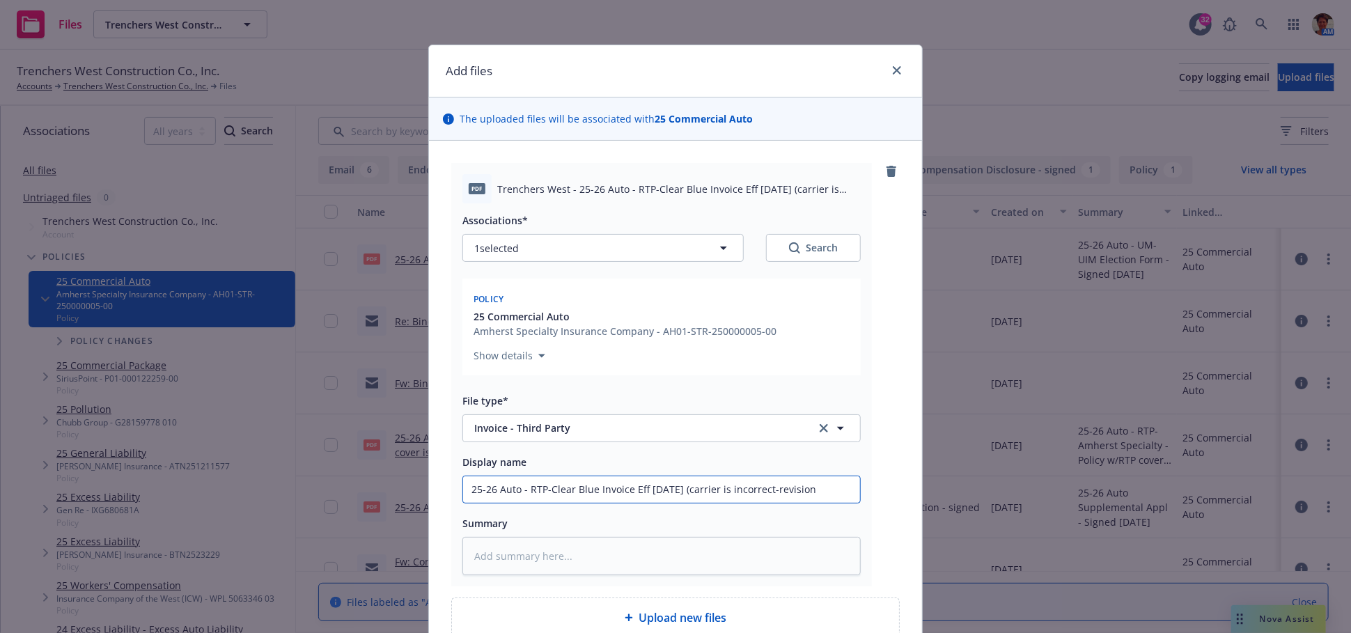
type textarea "x"
type input "25-26 Auto - RTP-Clear Blue Invoice Eff [DATE] (carrier is incorrect-revision h"
type textarea "x"
type input "25-26 Auto - RTP-Clear Blue Invoice Eff [DATE] (carrier is incorrect-revision ha"
type textarea "x"
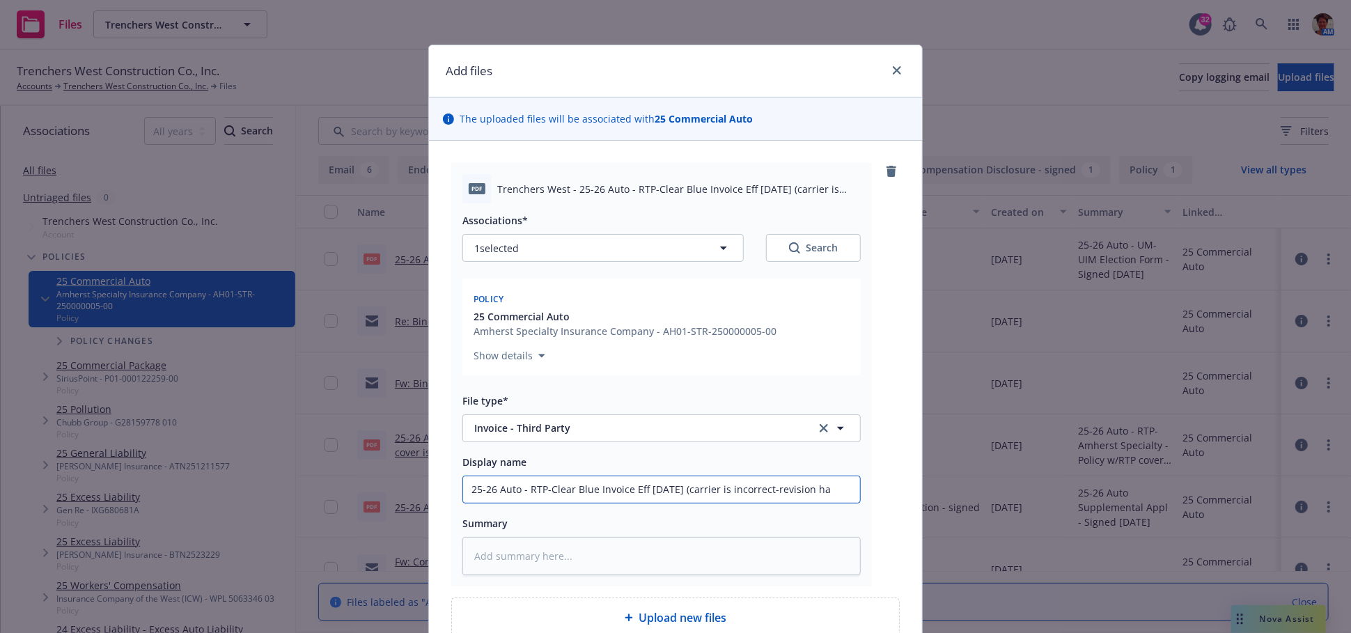
type input "25-26 Auto - RTP-Clear Blue Invoice Eff [DATE] (carrier is incorrect-revision h…"
type textarea "x"
type input "25-26 Auto - RTP-Clear Blue Invoice Eff [DATE] (carrier is incorrect-revision h…"
type textarea "x"
type input "25-26 Auto - RTP-Clear Blue Invoice Eff [DATE] (carrier is incorrect-revision h…"
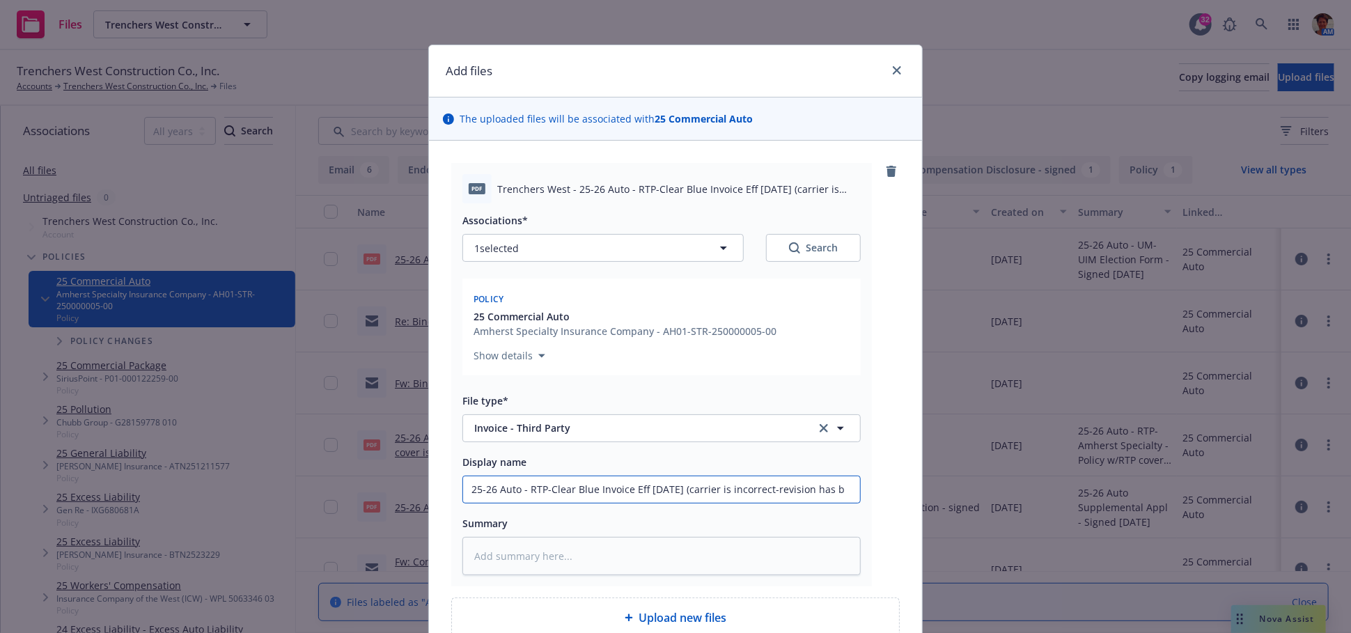
type textarea "x"
type input "25-26 Auto - RTP-Clear Blue Invoice Eff [DATE] (carrier is incorrect-revision h…"
type textarea "x"
type input "25-26 Auto - RTP-Clear Blue Invoice Eff [DATE] (carrier is incorrect-revision h…"
type textarea "x"
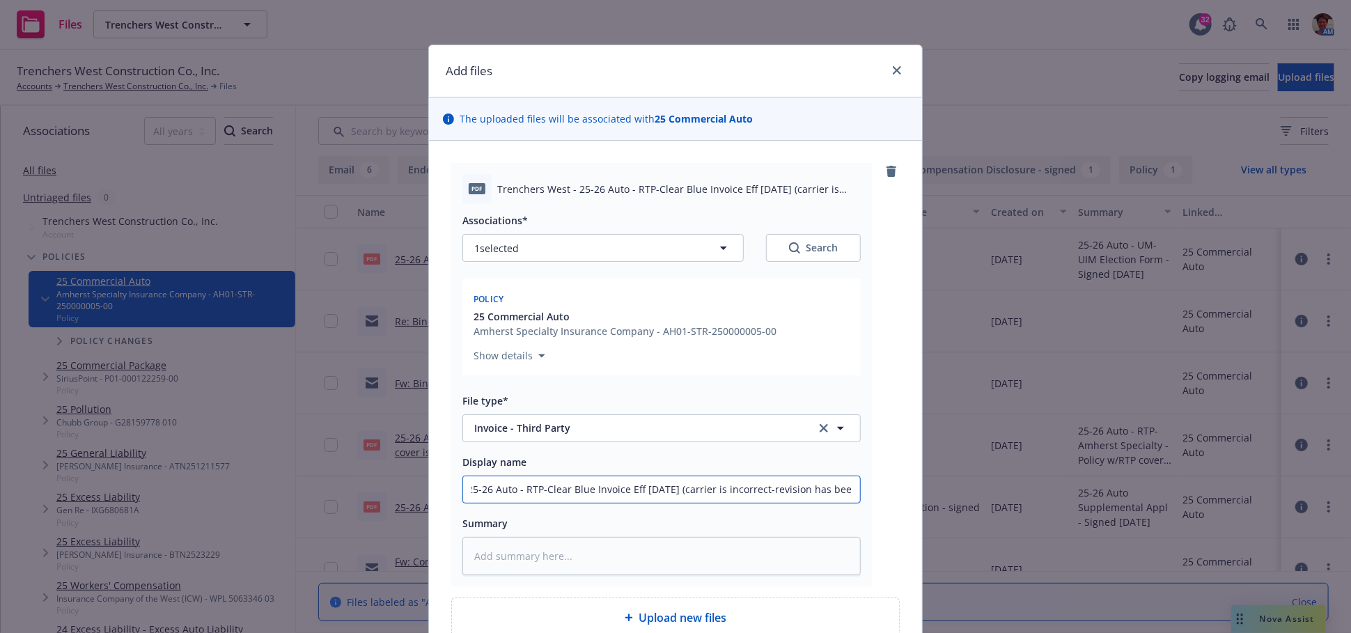
type input "25-26 Auto - RTP-Clear Blue Invoice Eff [DATE] (carrier is incorrect-revision h…"
type textarea "x"
type input "25-26 Auto - RTP-Clear Blue Invoice Eff [DATE] (carrier is incorrect-revision h…"
type textarea "x"
type input "25-26 Auto - RTP-Clear Blue Invoice Eff [DATE] (carrier is incorrect-revision h…"
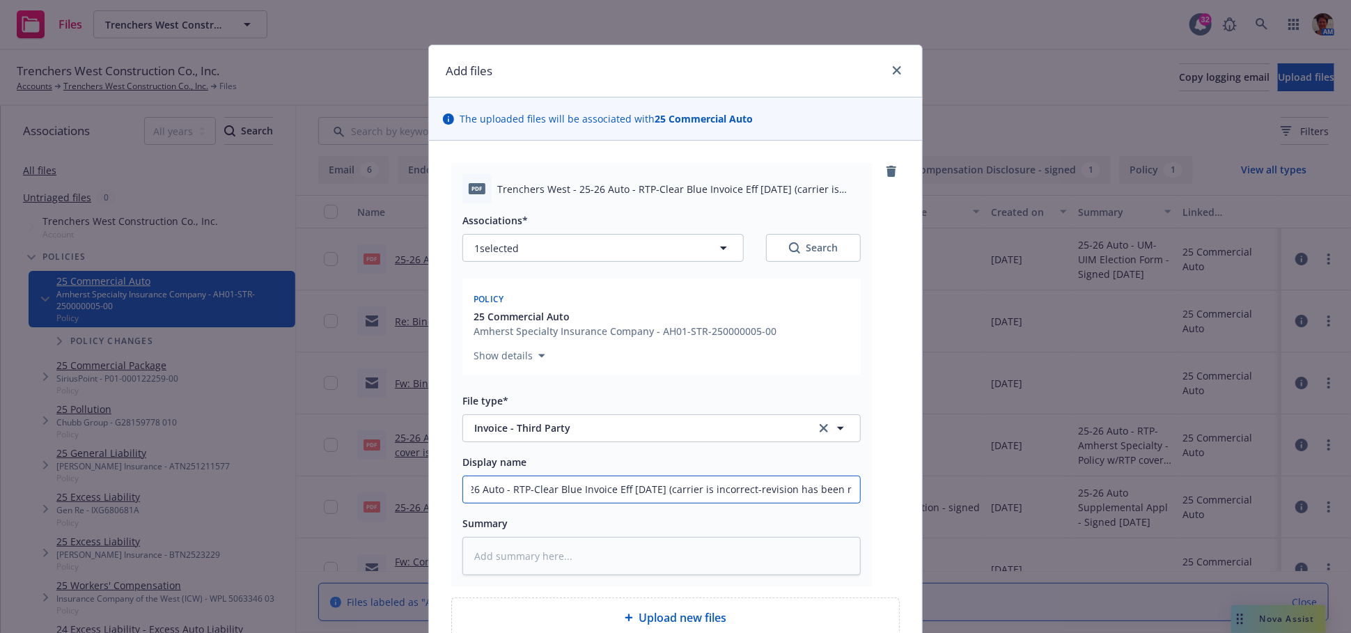
type textarea "x"
type input "25-26 Auto - RTP-Clear Blue Invoice Eff [DATE] (carrier is incorrect-revision h…"
type textarea "x"
type input "25-26 Auto - RTP-Clear Blue Invoice Eff [DATE] (carrier is incorrect-revision h…"
type textarea "x"
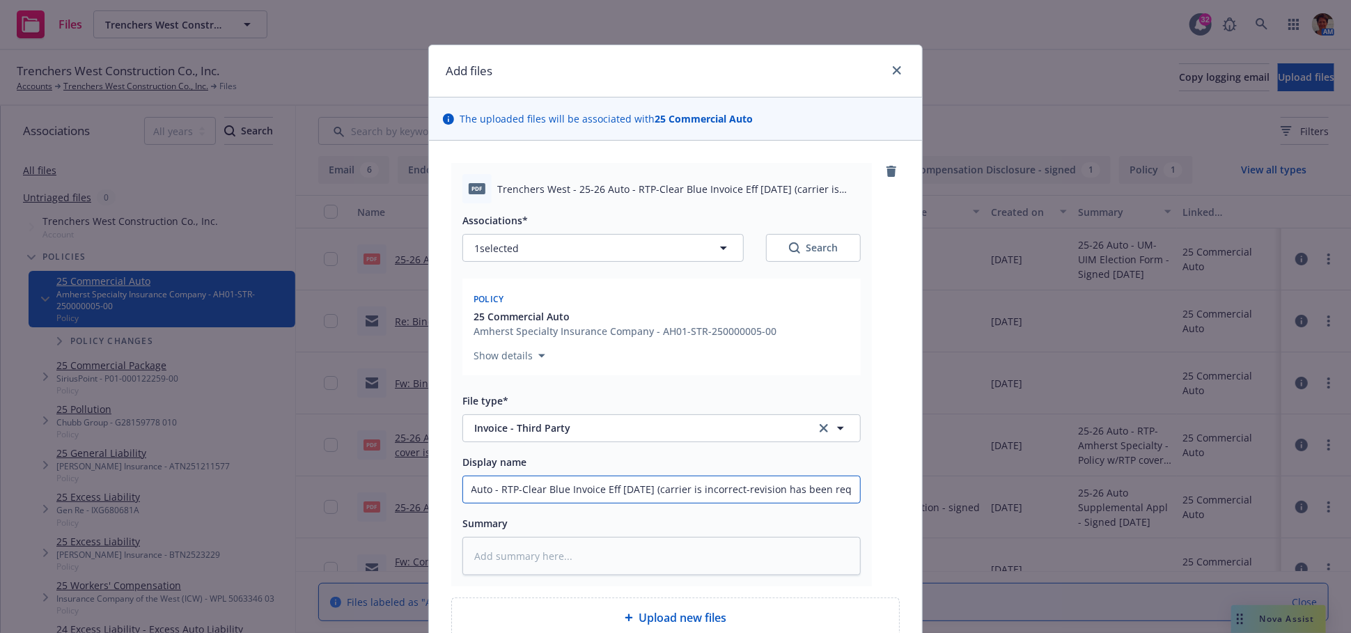
type input "25-26 Auto - RTP-Clear Blue Invoice Eff [DATE] (carrier is incorrect-revision h…"
type textarea "x"
type input "25-26 Auto - RTP-Clear Blue Invoice Eff [DATE] (carrier is incorrect-revision h…"
type textarea "x"
type input "25-26 Auto - RTP-Clear Blue Invoice Eff [DATE] (carrier is incorrect-revision h…"
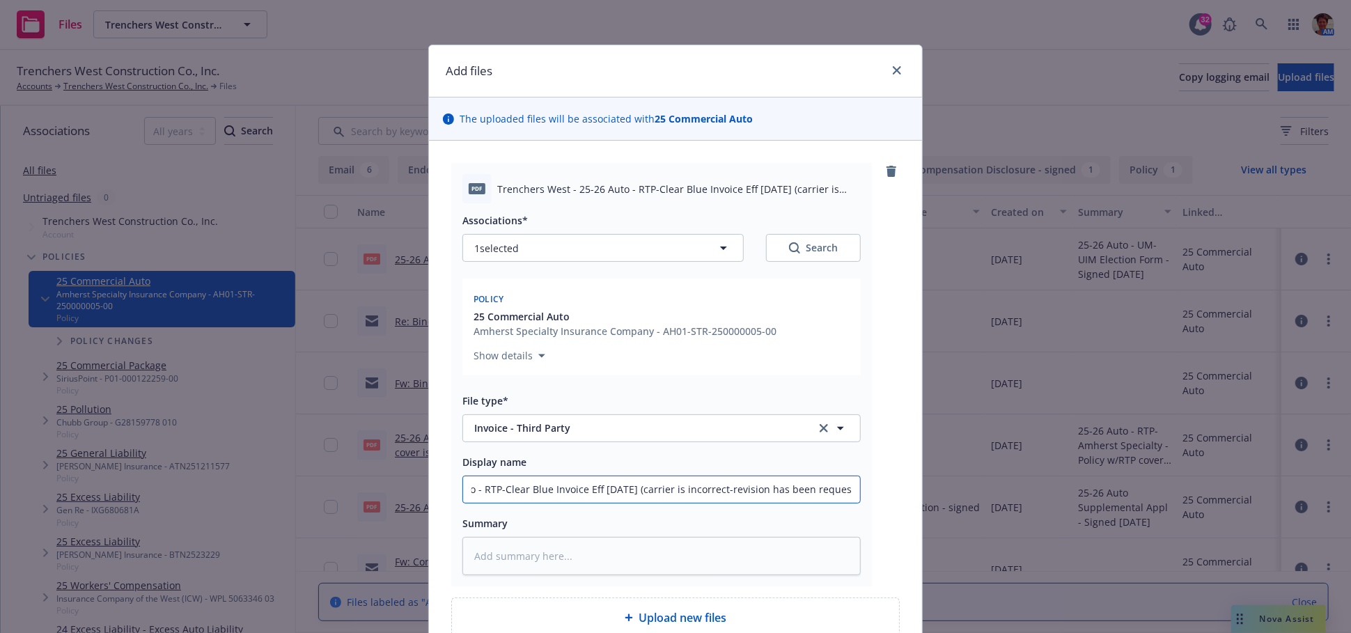
type textarea "x"
type input "25-26 Auto - RTP-Clear Blue Invoice Eff [DATE] (carrier is incorrect-revision h…"
type textarea "x"
type input "25-26 Auto - RTP-Clear Blue Invoice Eff [DATE] (carrier is incorrect-revision h…"
type textarea "x"
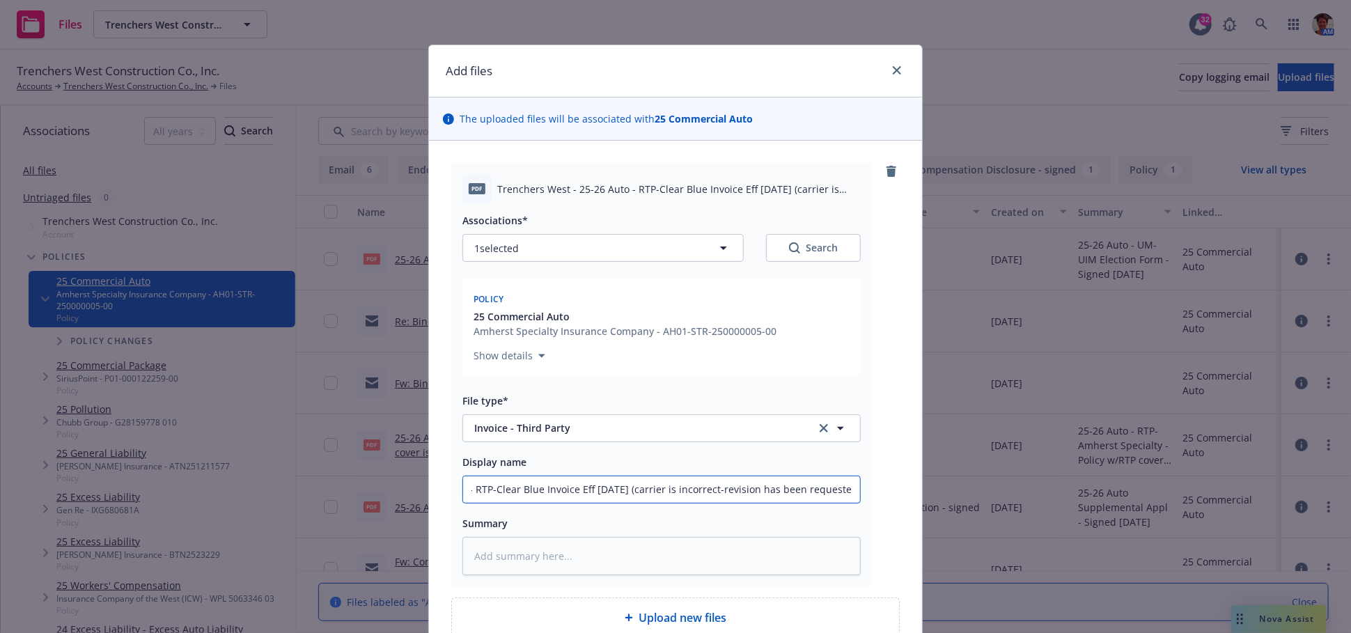
type input "25-26 Auto - RTP-Clear Blue Invoice Eff [DATE] (carrier is incorrect-revision h…"
type textarea "x"
drag, startPoint x: 853, startPoint y: 491, endPoint x: 450, endPoint y: 485, distance: 402.7
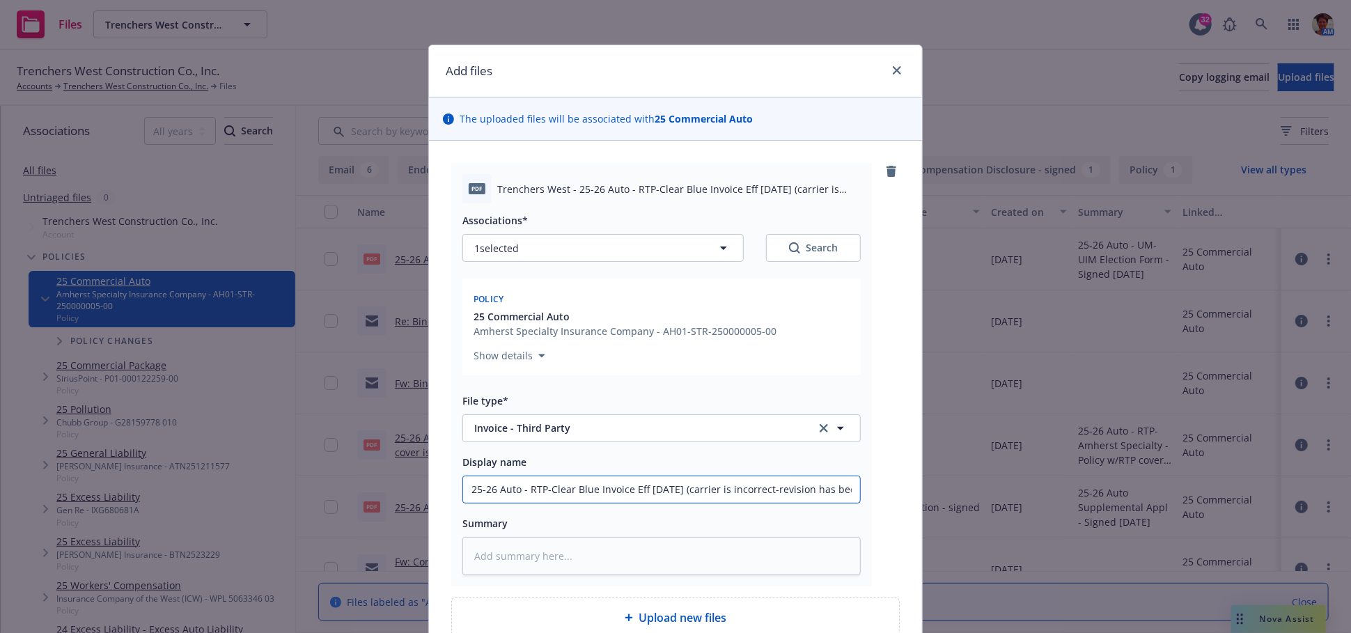
click at [451, 486] on div "pdf Trenchers West - 25-26 Auto - RTP-Clear Blue Invoice Eff [DATE] (carrier is…" at bounding box center [661, 375] width 421 height 424
type input "25-26 Auto - RTP-Clear Blue Invoice Eff [DATE] (carrier is incorrect-revision h…"
click at [600, 554] on textarea at bounding box center [662, 556] width 398 height 38
paste textarea "25-26 Auto - RTP-Clear Blue Invoice Eff [DATE] (carrier is incorrect-revision h…"
type textarea "x"
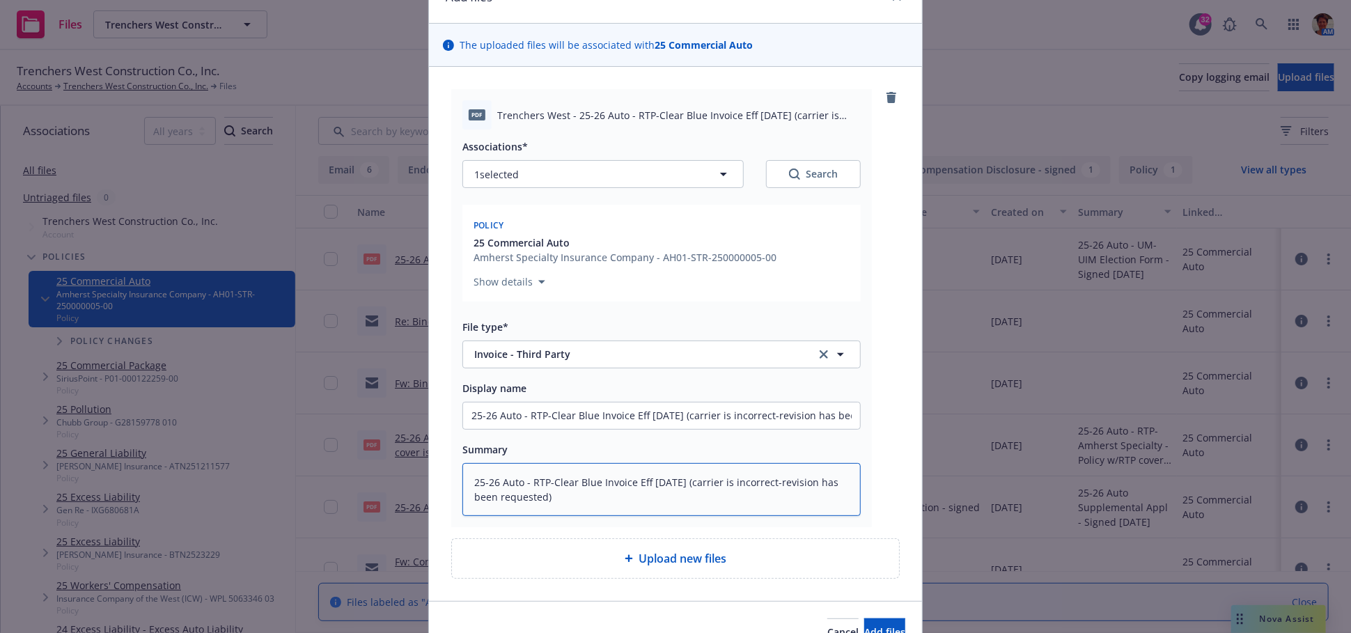
scroll to position [148, 0]
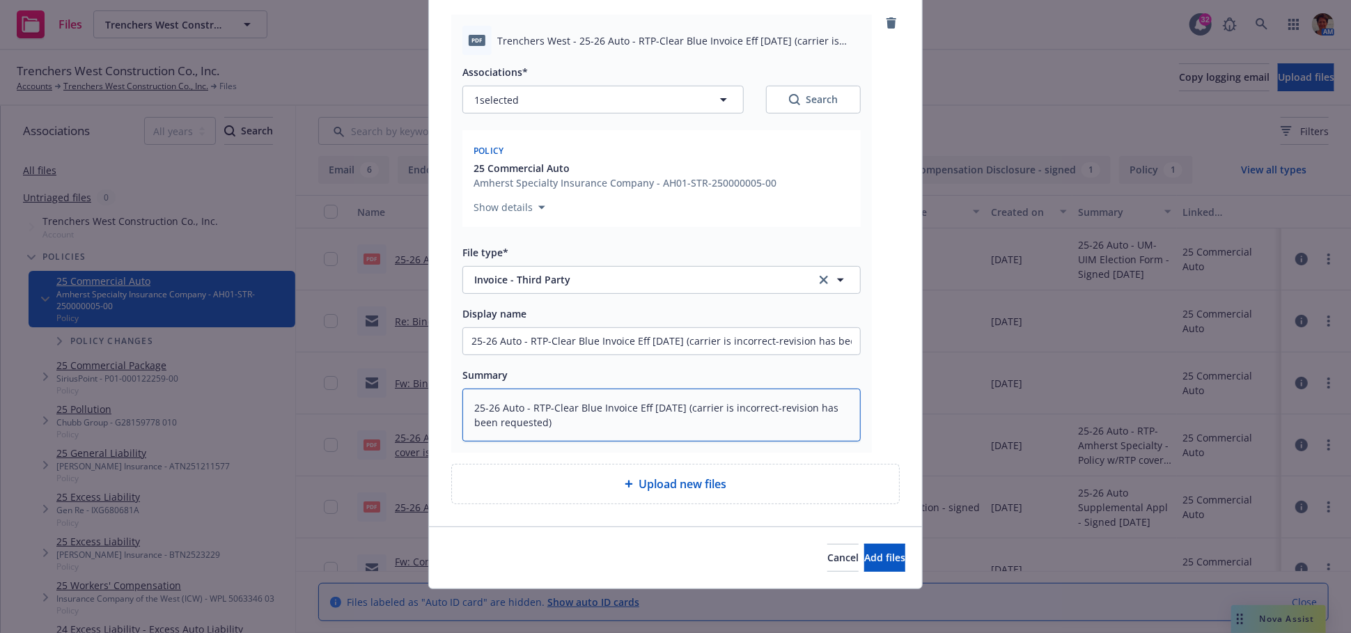
type textarea "25-26 Auto - RTP-Clear Blue Invoice Eff [DATE] (carrier is incorrect-revision h…"
type textarea "x"
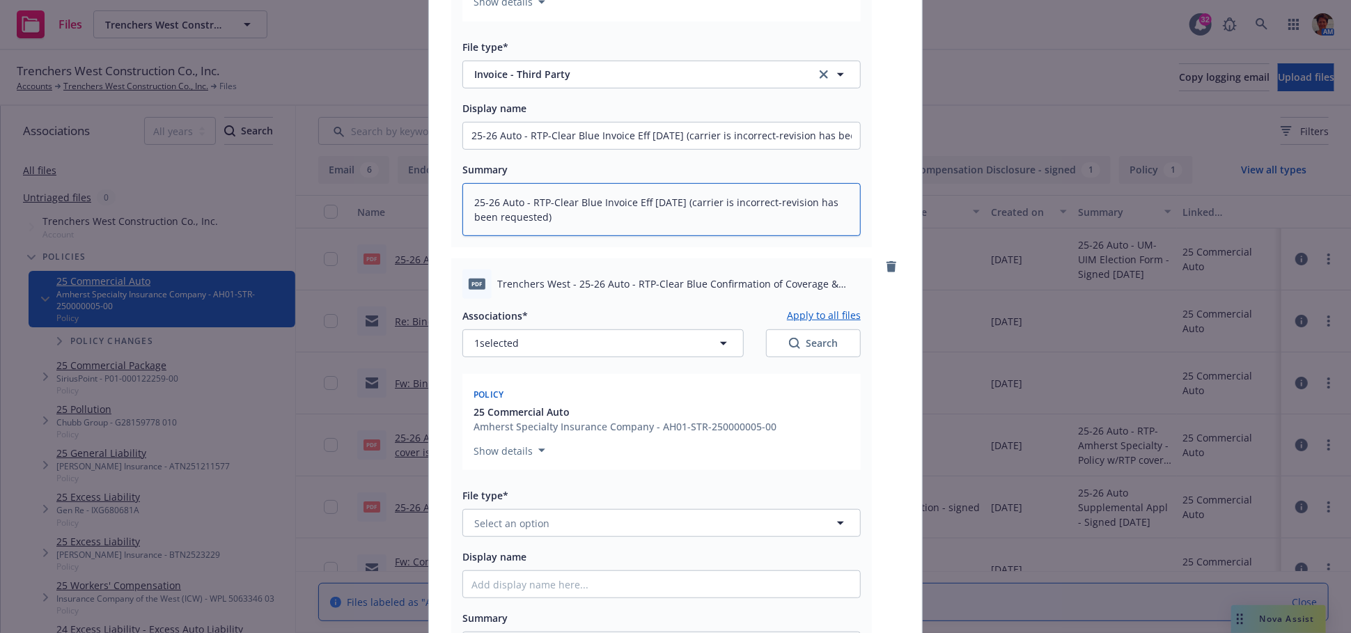
scroll to position [380, 0]
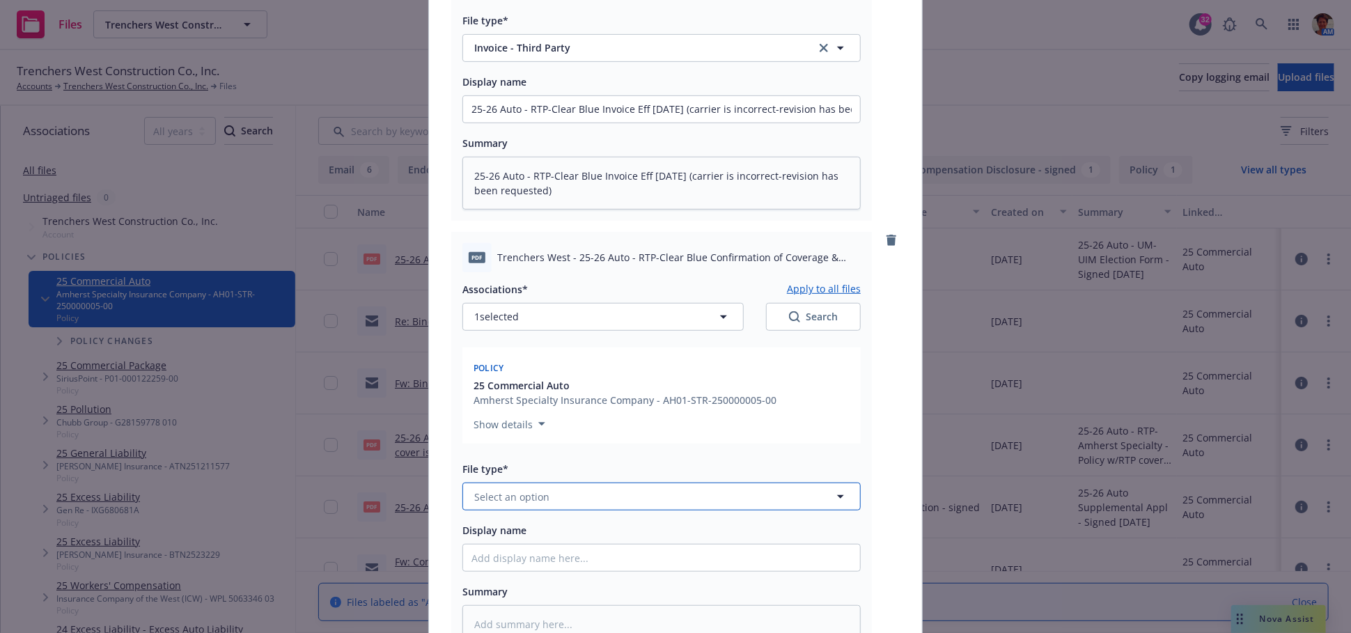
click at [502, 499] on span "Select an option" at bounding box center [511, 497] width 75 height 15
type input "bind"
click at [529, 463] on span "Bind confirmation" at bounding box center [520, 458] width 86 height 15
drag, startPoint x: 571, startPoint y: 257, endPoint x: 757, endPoint y: 278, distance: 187.8
click at [757, 278] on div "pdf Trenchers West - 25-26 Auto - RTP-Clear Blue Confirmation of Coverage & Inv…" at bounding box center [661, 444] width 421 height 424
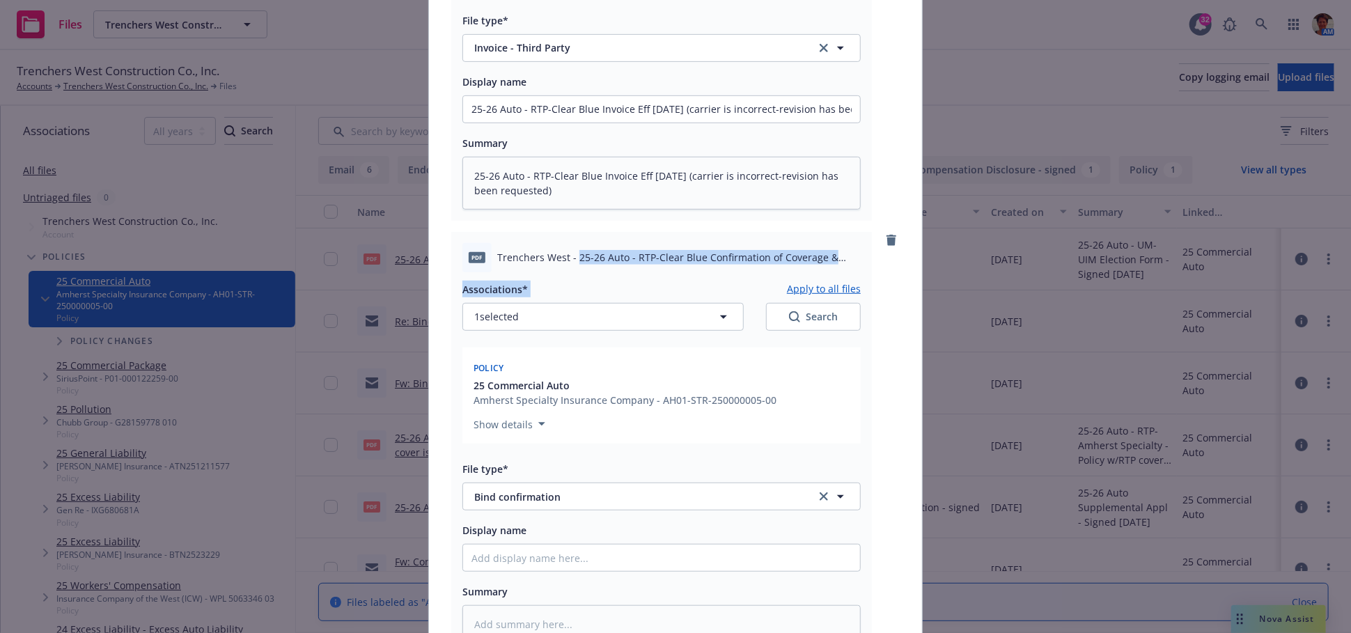
copy div "25-26 Auto - RTP-Clear Blue Confirmation of Coverage & Invoice Eff [DATE] (carr…"
click at [514, 557] on input "Display name" at bounding box center [661, 558] width 397 height 26
paste input "25-26 Auto - RTP-Clear Blue Confirmation of Coverage & Invoice Eff [DATE] (carr…"
type textarea "x"
type input "25-26 Auto - RTP-Clear Blue Confirmation of Coverage & Invoice Eff [DATE] (carr…"
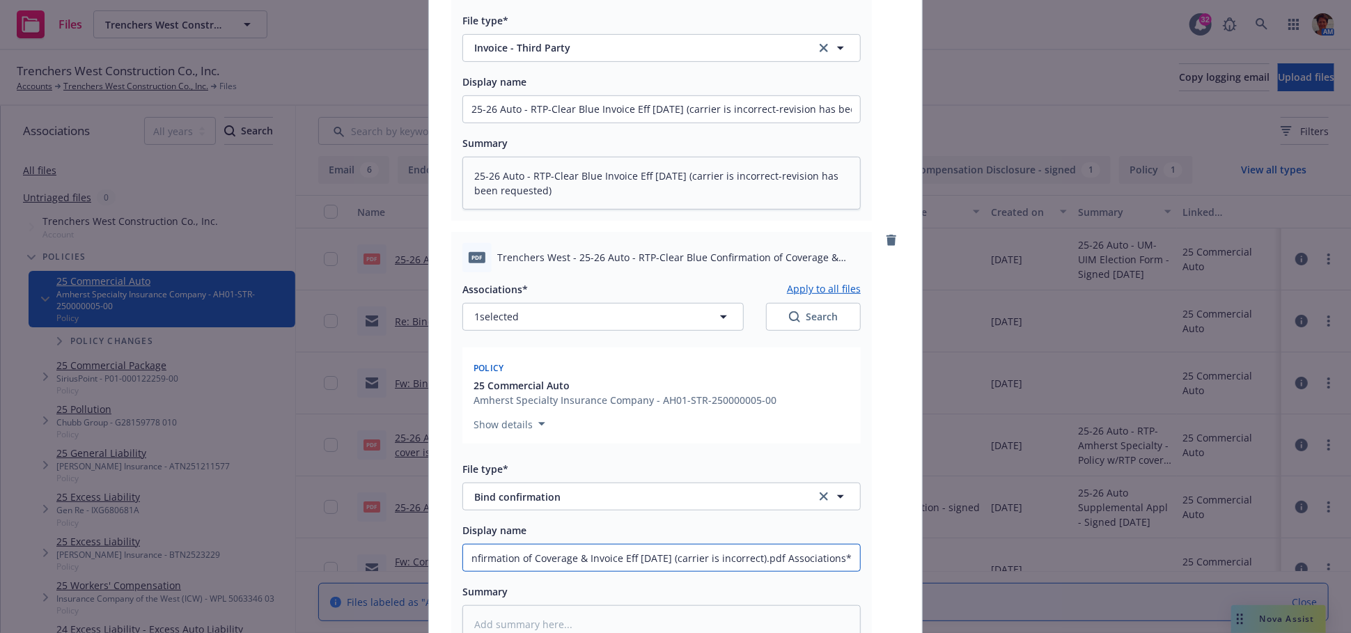
type textarea "x"
type input "25-26 Auto - RTP-Clear Blue Confirmation of Coverage & Invoice Eff [DATE] (carr…"
type textarea "x"
type input "25-26 Auto - RTP-Clear Blue Confirmation of Coverage & Invoice Eff [DATE] (carr…"
type textarea "x"
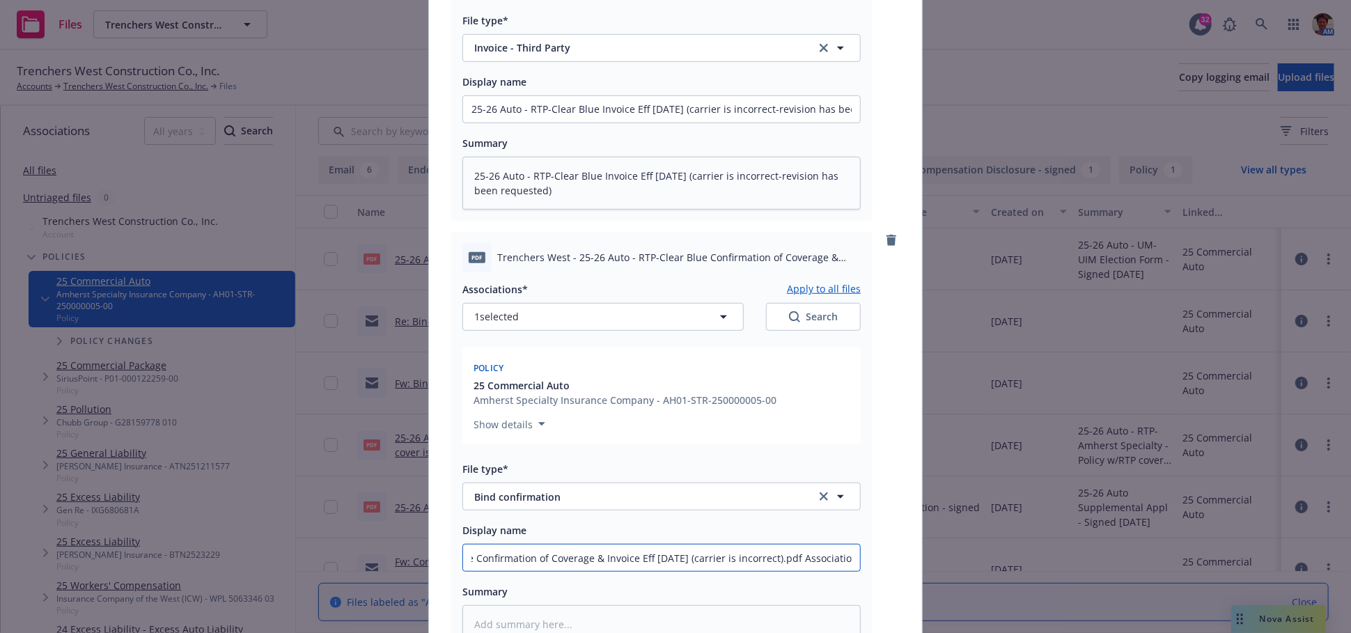
type input "25-26 Auto - RTP-Clear Blue Confirmation of Coverage & Invoice Eff [DATE] (carr…"
type textarea "x"
type input "25-26 Auto - RTP-Clear Blue Confirmation of Coverage & Invoice Eff [DATE] (carr…"
type textarea "x"
type input "25-26 Auto - RTP-Clear Blue Confirmation of Coverage & Invoice Eff [DATE] (carr…"
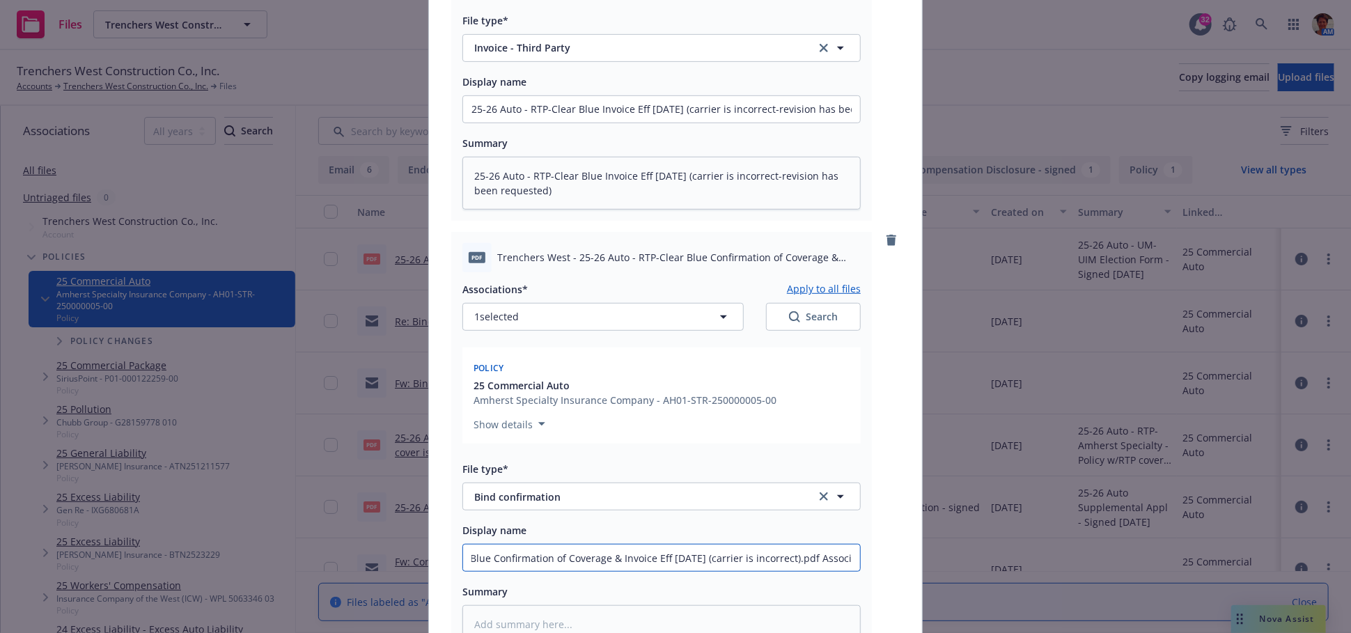
type textarea "x"
type input "25-26 Auto - RTP-Clear Blue Confirmation of Coverage & Invoice Eff [DATE] (carr…"
type textarea "x"
type input "25-26 Auto - RTP-Clear Blue Confirmation of Coverage & Invoice Eff [DATE] (carr…"
type textarea "x"
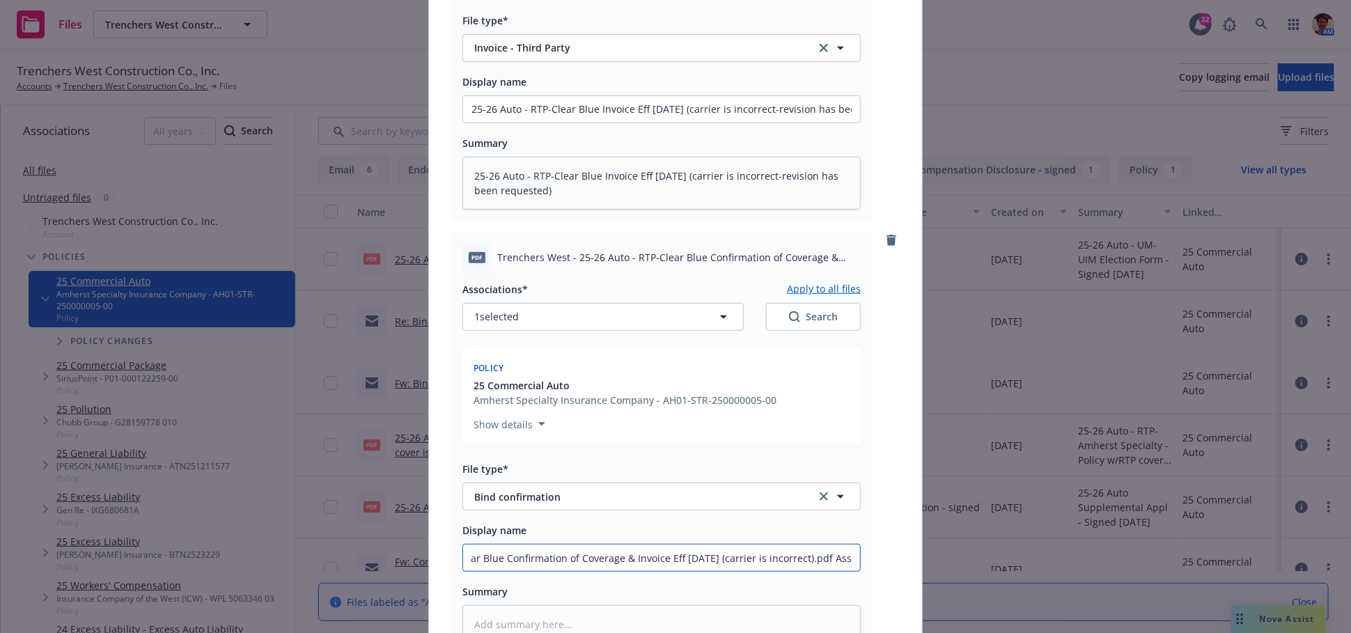
type input "25-26 Auto - RTP-Clear Blue Confirmation of Coverage & Invoice Eff [DATE] (carr…"
type textarea "x"
type input "25-26 Auto - RTP-Clear Blue Confirmation of Coverage & Invoice Eff [DATE] (carr…"
type textarea "x"
type input "25-26 Auto - RTP-Clear Blue Confirmation of Coverage & Invoice Eff [DATE] (carr…"
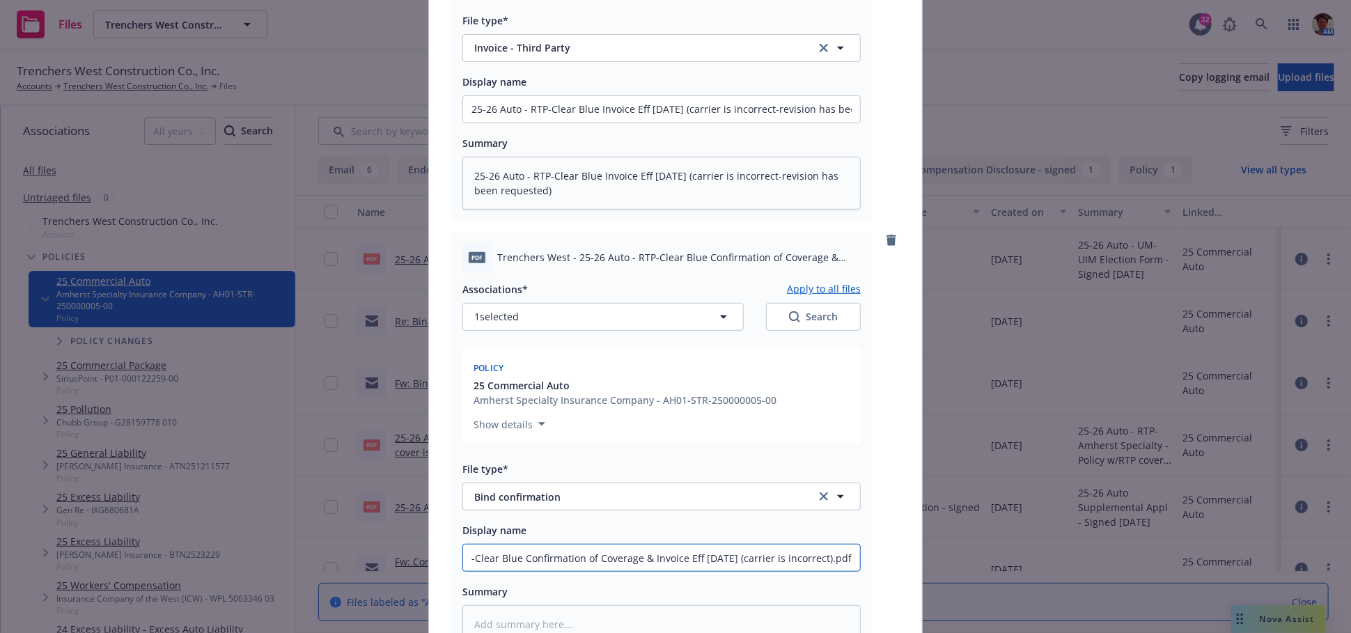
type textarea "x"
type input "25-26 Auto - RTP-Clear Blue Confirmation of Coverage & Invoice Eff [DATE] (carr…"
type textarea "x"
type input "25-26 Auto - RTP-Clear Blue Confirmation of Coverage & Invoice Eff [DATE] (carr…"
type textarea "x"
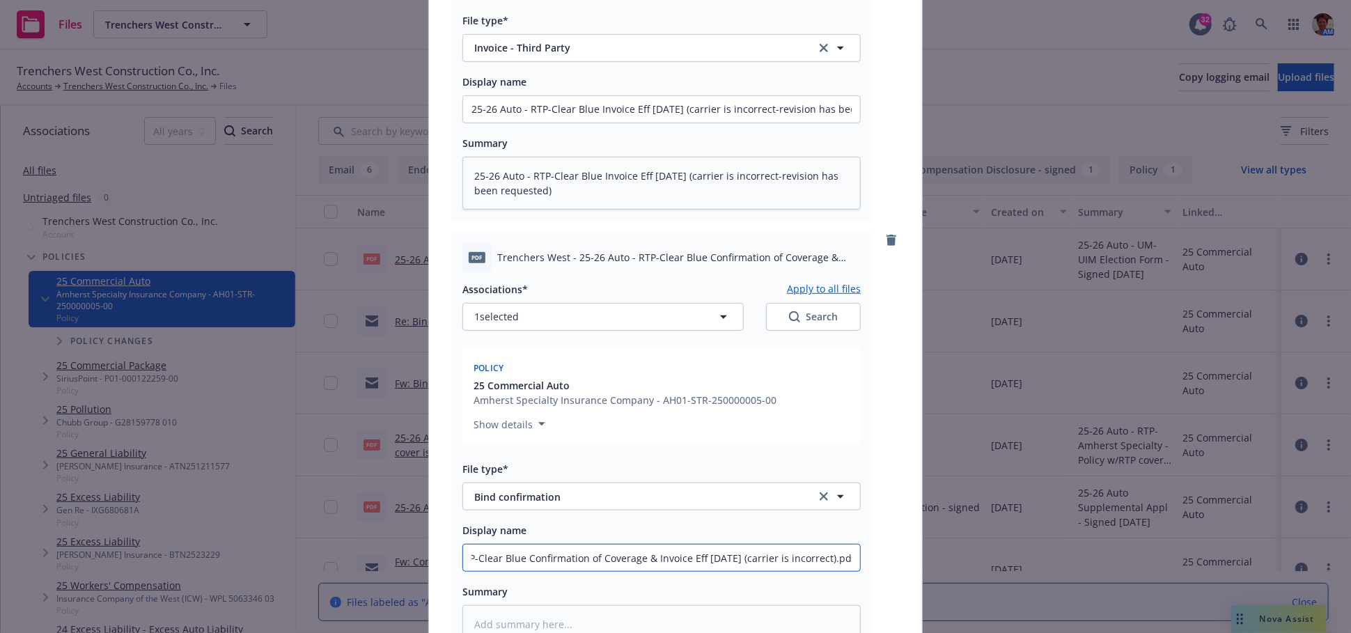
type input "25-26 Auto - RTP-Clear Blue Confirmation of Coverage & Invoice Eff [DATE] (carr…"
type textarea "x"
type input "25-26 Auto - RTP-Clear Blue Confirmation of Coverage & Invoice Eff [DATE] (carr…"
type textarea "x"
type input "25-26 Auto - RTP-Clear Blue Confirmation of Coverage & Invoice Eff [DATE] (carr…"
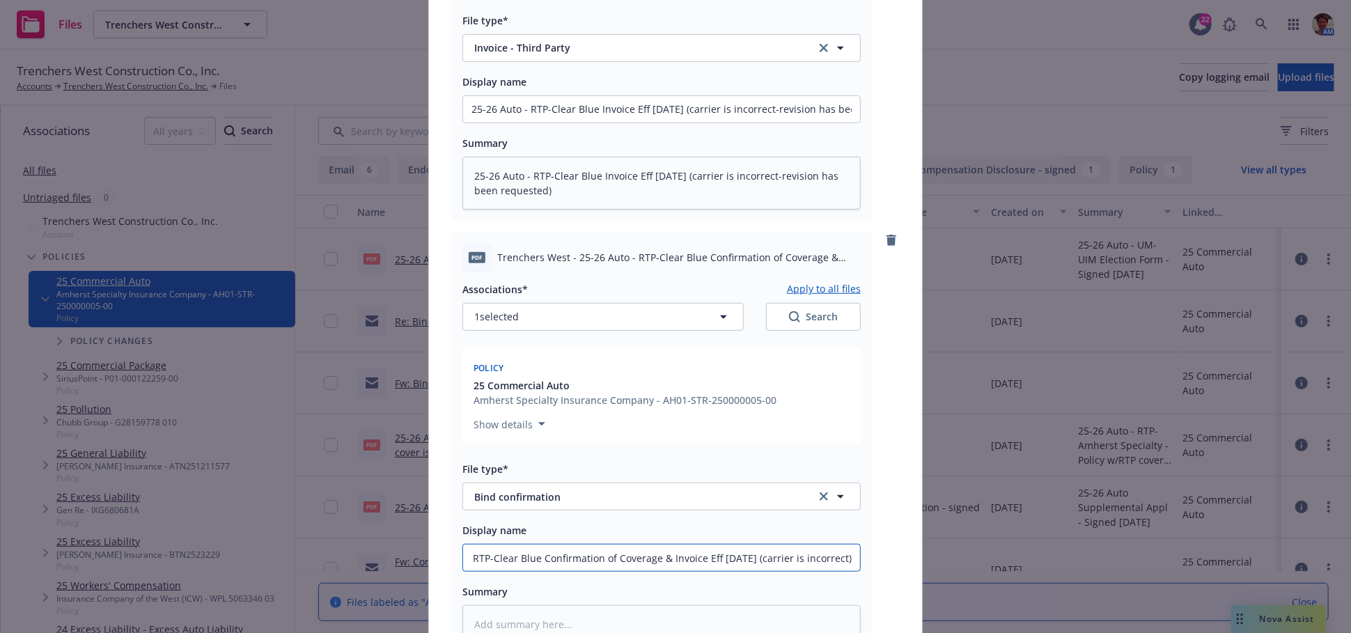
type textarea "x"
type input "25-26 Auto - RTP-Clear Blue Confirmation of Coverage & Invoice Eff [DATE] (carr…"
type textarea "x"
type input "25-26 Auto - RTP-Clear Blue Confirmation of Coverage & Invoice Eff [DATE] (carr…"
type textarea "x"
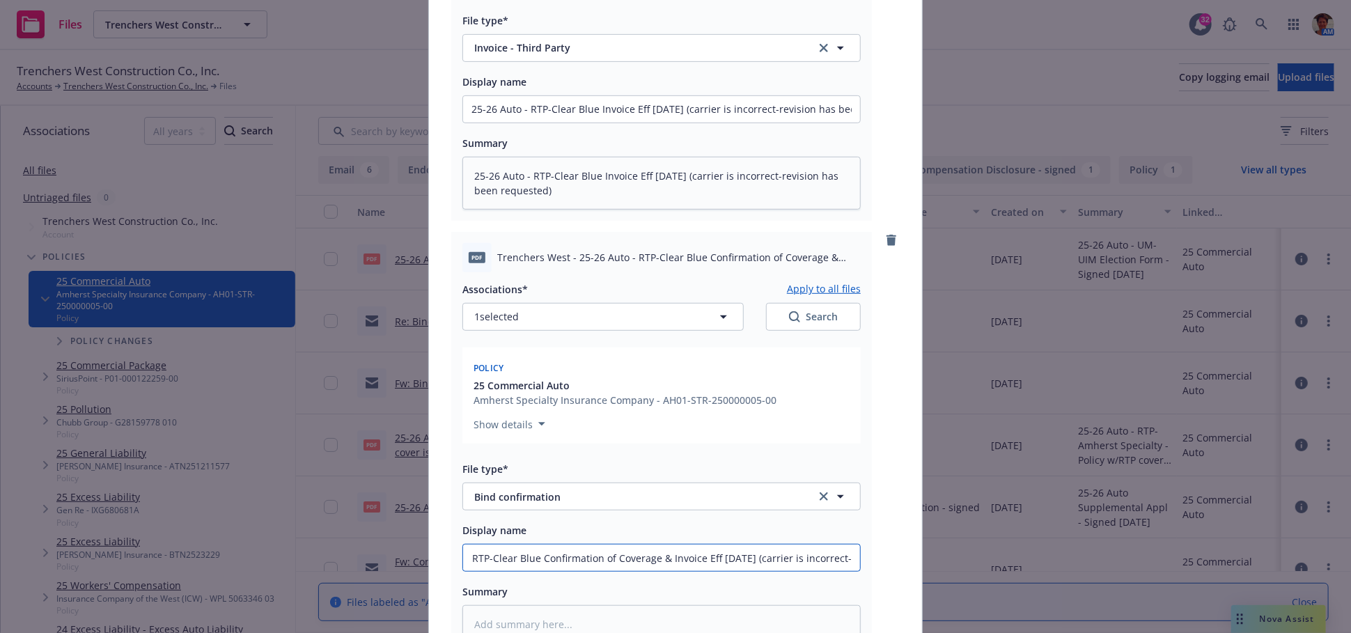
type input "25-26 Auto - RTP-Clear Blue Confirmation of Coverage & Invoice Eff [DATE] (carr…"
type textarea "x"
type input "25-26 Auto - RTP-Clear Blue Confirmation of Coverage & Invoice Eff [DATE] (carr…"
type textarea "x"
type input "25-26 Auto - RTP-Clear Blue Confirmation of Coverage & Invoice Eff [DATE] (carr…"
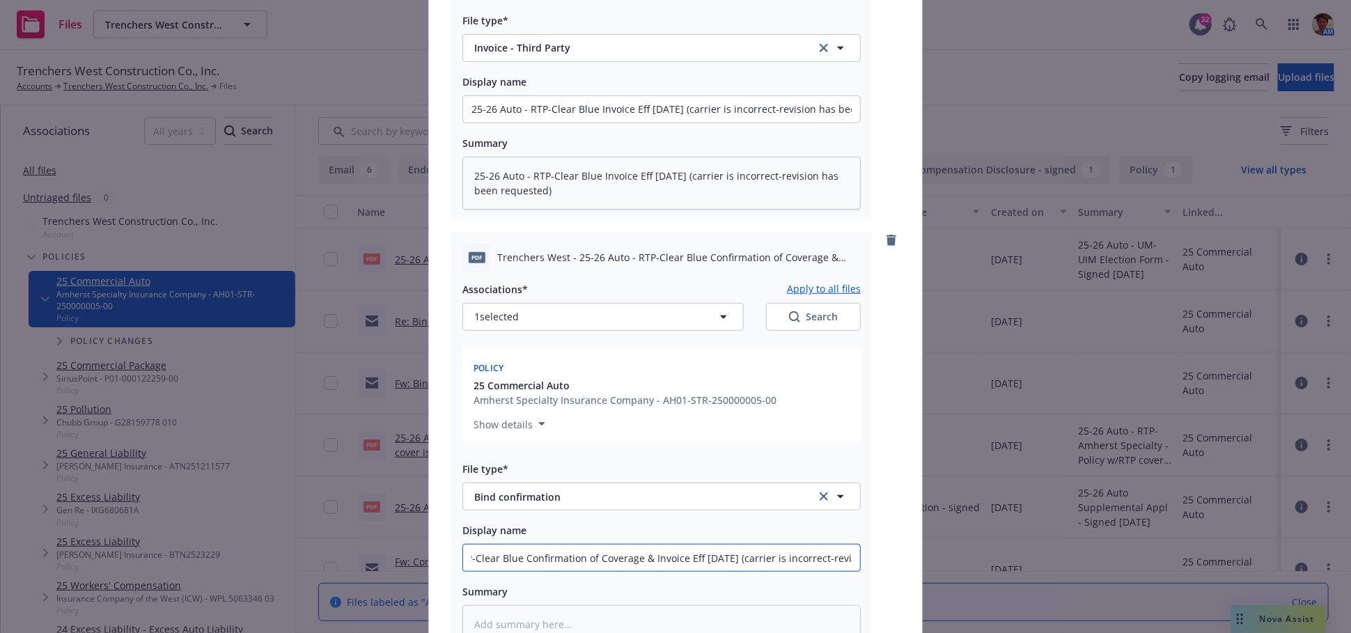
type textarea "x"
type input "25-26 Auto - RTP-Clear Blue Confirmation of Coverage & Invoice Eff [DATE] (carr…"
type textarea "x"
type input "25-26 Auto - RTP-Clear Blue Confirmation of Coverage & Invoice Eff [DATE] (carr…"
type textarea "x"
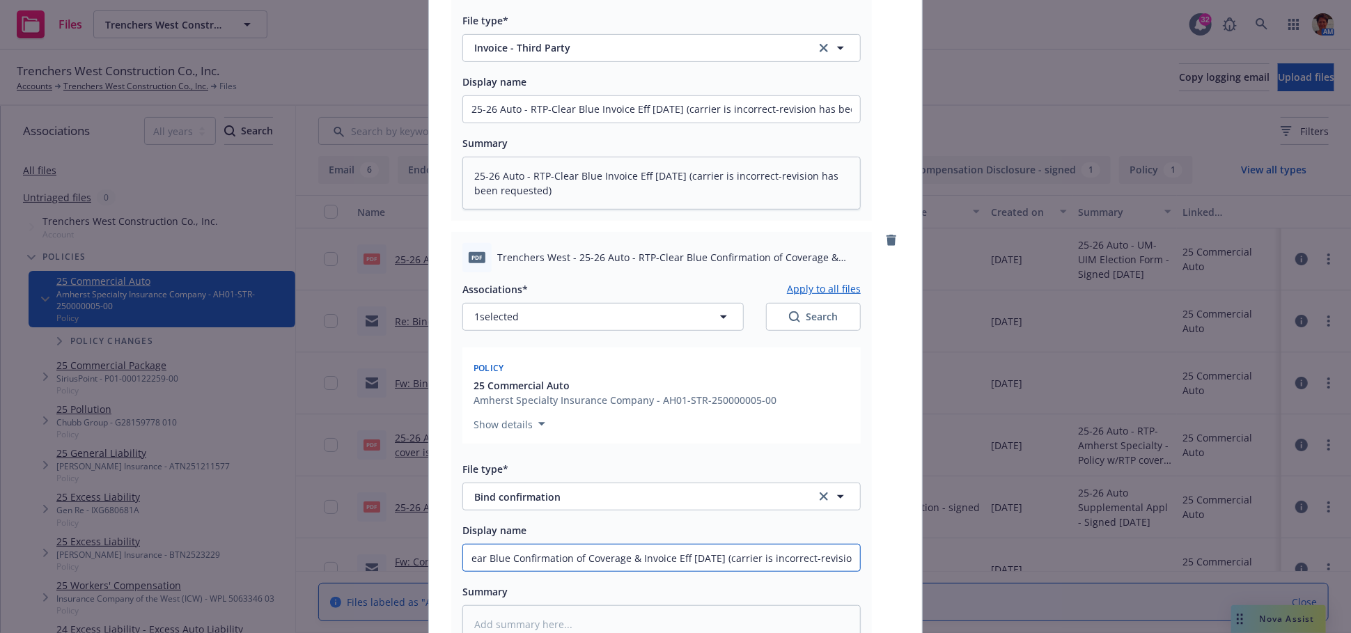
type input "25-26 Auto - RTP-Clear Blue Confirmation of Coverage & Invoice Eff [DATE] (carr…"
type textarea "x"
type input "25-26 Auto - RTP-Clear Blue Confirmation of Coverage & Invoice Eff [DATE] (carr…"
type textarea "x"
type input "25-26 Auto - RTP-Clear Blue Confirmation of Coverage & Invoice Eff [DATE] (carr…"
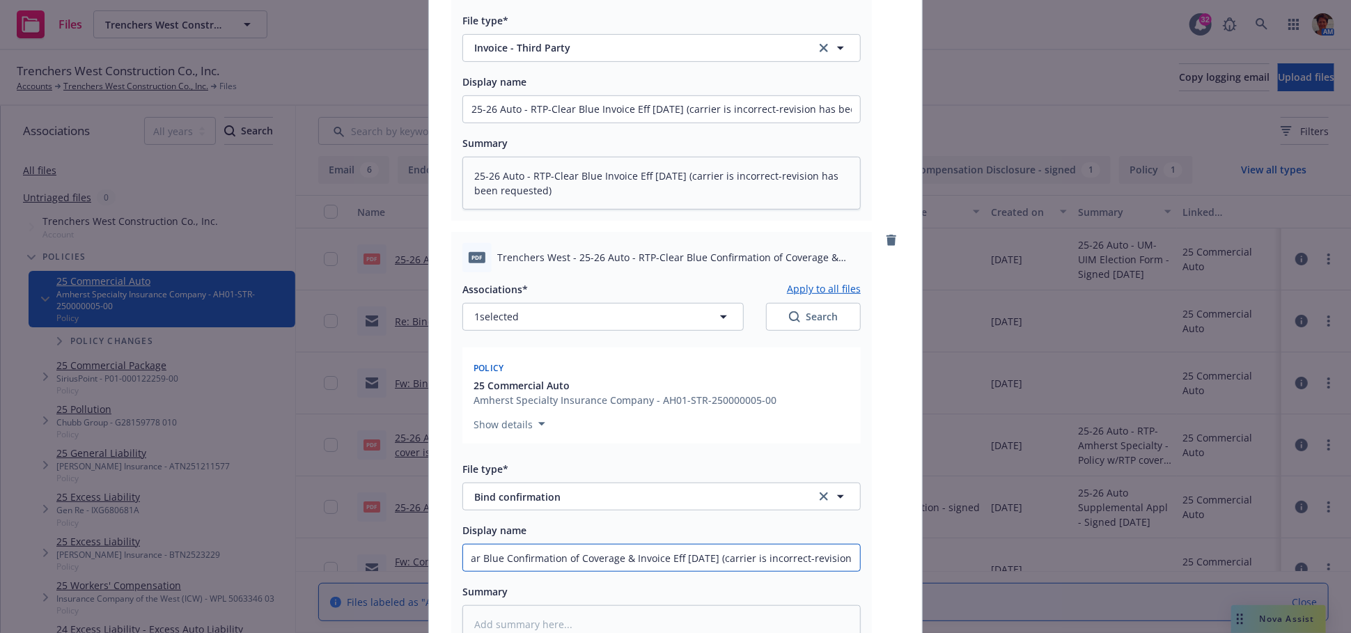
type textarea "x"
type input "25-26 Auto - RTP-Clear Blue Confirmation of Coverage & Invoice Eff [DATE] (carr…"
type textarea "x"
type input "25-26 Auto - RTP-Clear Blue Confirmation of Coverage & Invoice Eff [DATE] (carr…"
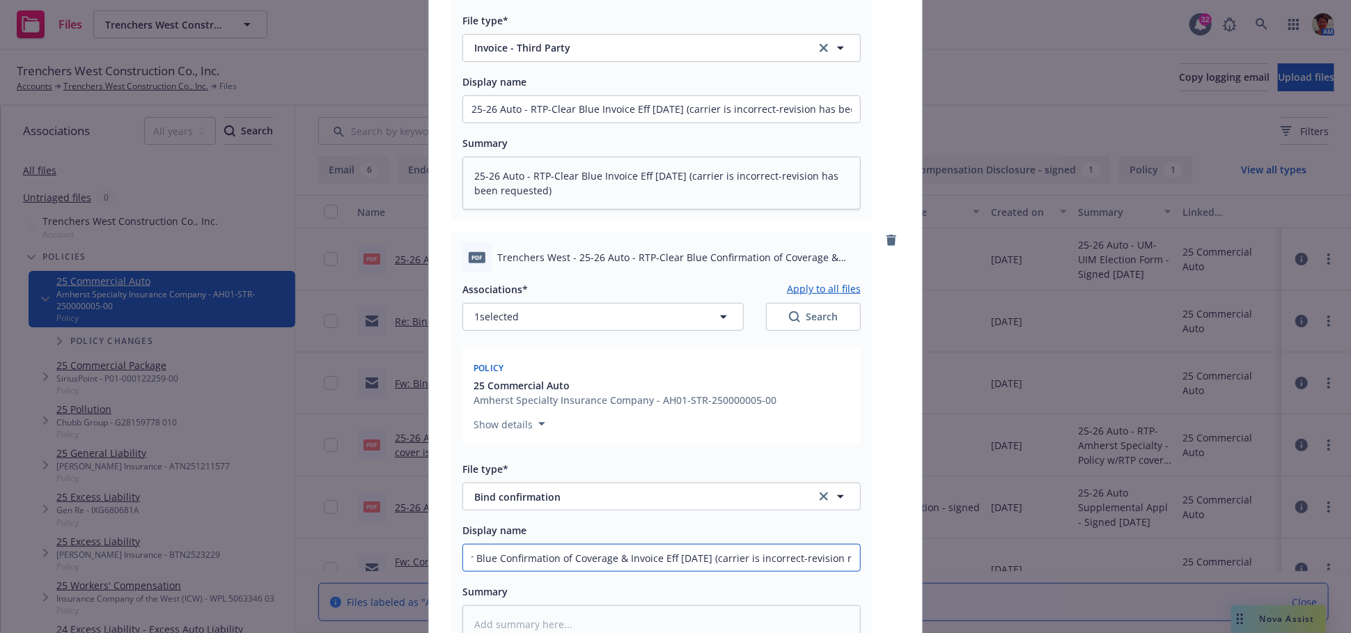
type textarea "x"
type input "25-26 Auto - RTP-Clear Blue Confirmation of Coverage & Invoice Eff [DATE] (carr…"
type textarea "x"
type input "25-26 Auto - RTP-Clear Blue Confirmation of Coverage & Invoice Eff [DATE] (carr…"
type textarea "x"
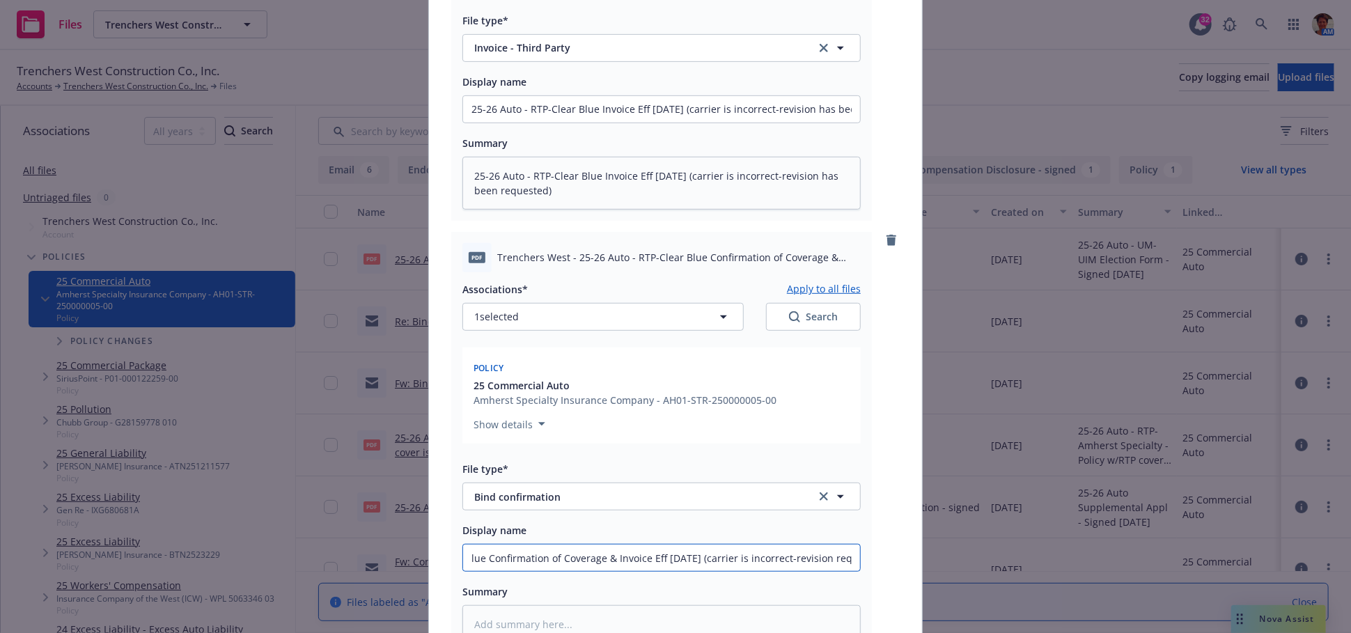
type input "25-26 Auto - RTP-Clear Blue Confirmation of Coverage & Invoice Eff [DATE] (carr…"
type textarea "x"
type input "25-26 Auto - RTP-Clear Blue Confirmation of Coverage & Invoice Eff [DATE] (carr…"
type textarea "x"
type input "25-26 Auto - RTP-Clear Blue Confirmation of Coverage & Invoice Eff [DATE] (carr…"
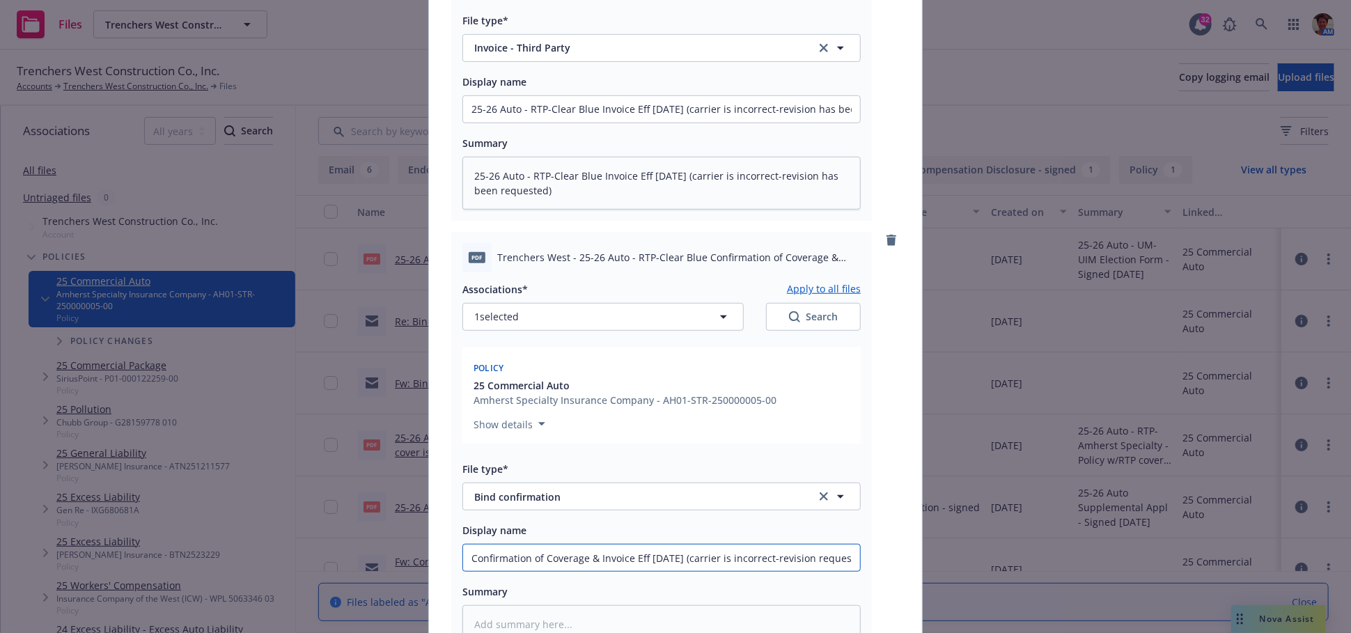
type textarea "x"
type input "25-26 Auto - RTP-Clear Blue Confirmation of Coverage & Invoice Eff [DATE] (carr…"
type textarea "x"
type input "25-26 Auto - RTP-Clear Blue Confirmation of Coverage & Invoice Eff [DATE] (carr…"
type textarea "x"
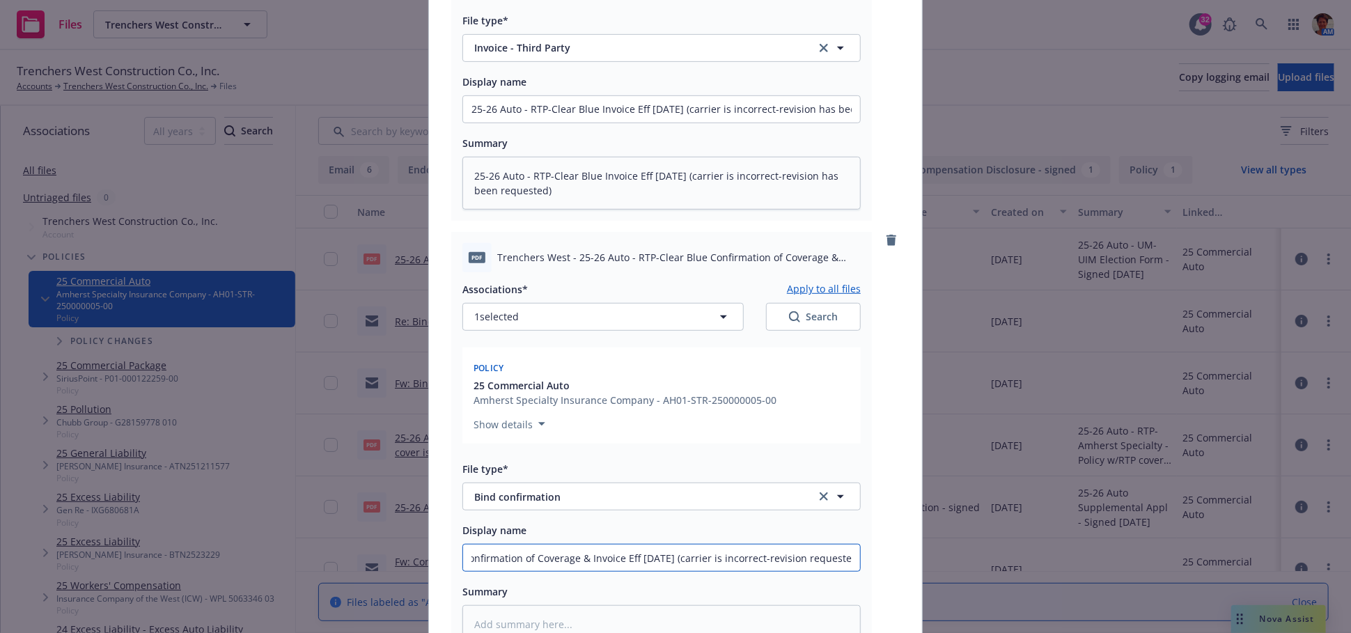
type input "25-26 Auto - RTP-Clear Blue Confirmation of Coverage & Invoice Eff [DATE] (carr…"
type textarea "x"
drag, startPoint x: 847, startPoint y: 560, endPoint x: 362, endPoint y: 591, distance: 486.5
click at [362, 591] on div "Add files The uploaded files will be associated with 25 Commercial Auto pdf Tre…" at bounding box center [675, 316] width 1351 height 633
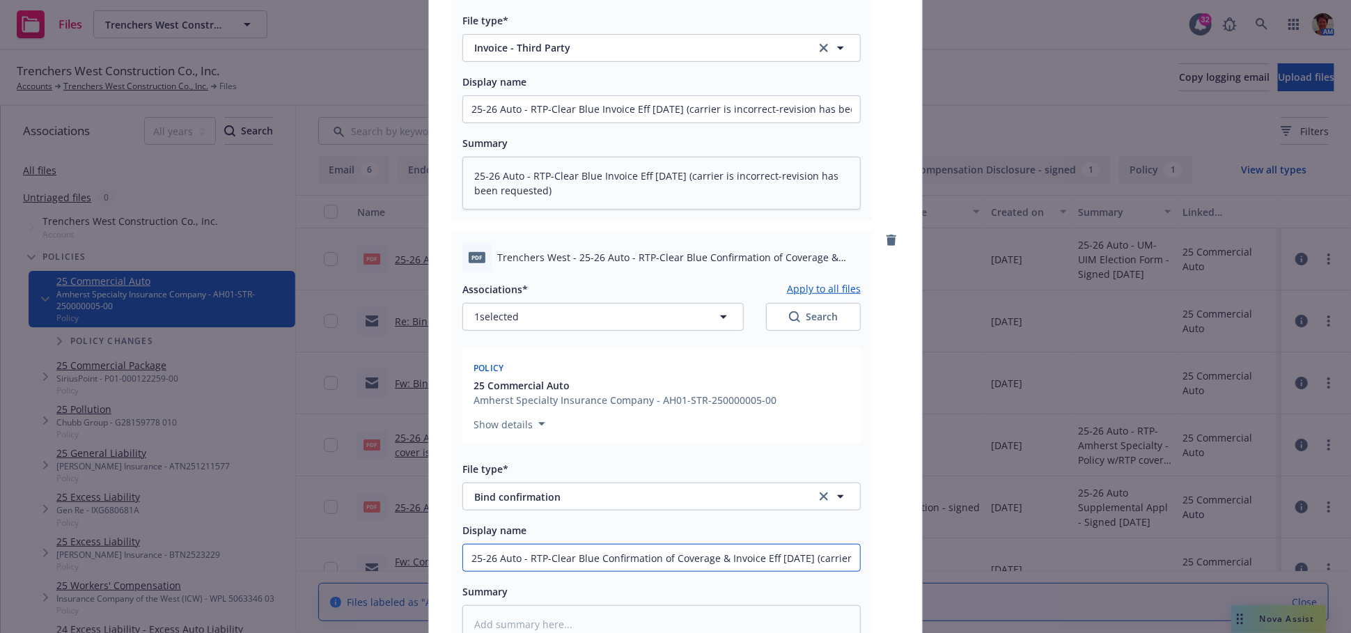
type input "25-26 Auto - RTP-Clear Blue Confirmation of Coverage & Invoice Eff [DATE] (carr…"
click at [528, 616] on textarea at bounding box center [662, 624] width 398 height 38
paste textarea "25-26 Auto - RTP-Clear Blue Confirmation of Coverage & Invoice Eff [DATE] (carr…"
type textarea "x"
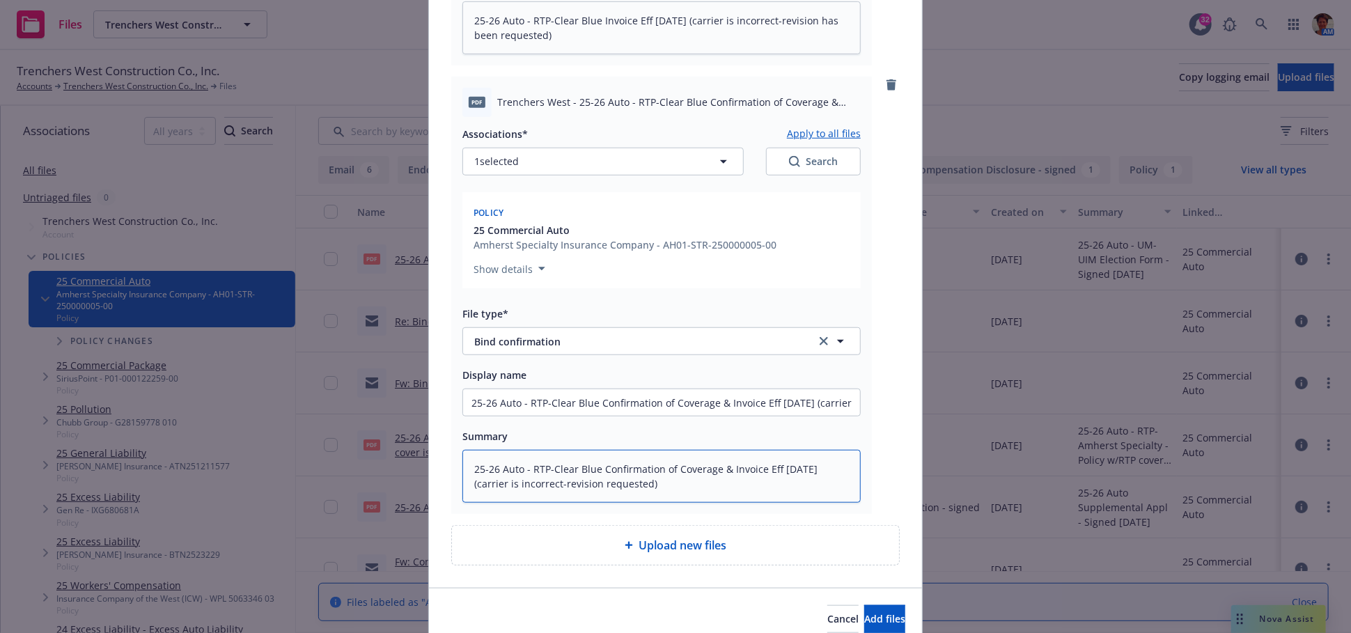
scroll to position [597, 0]
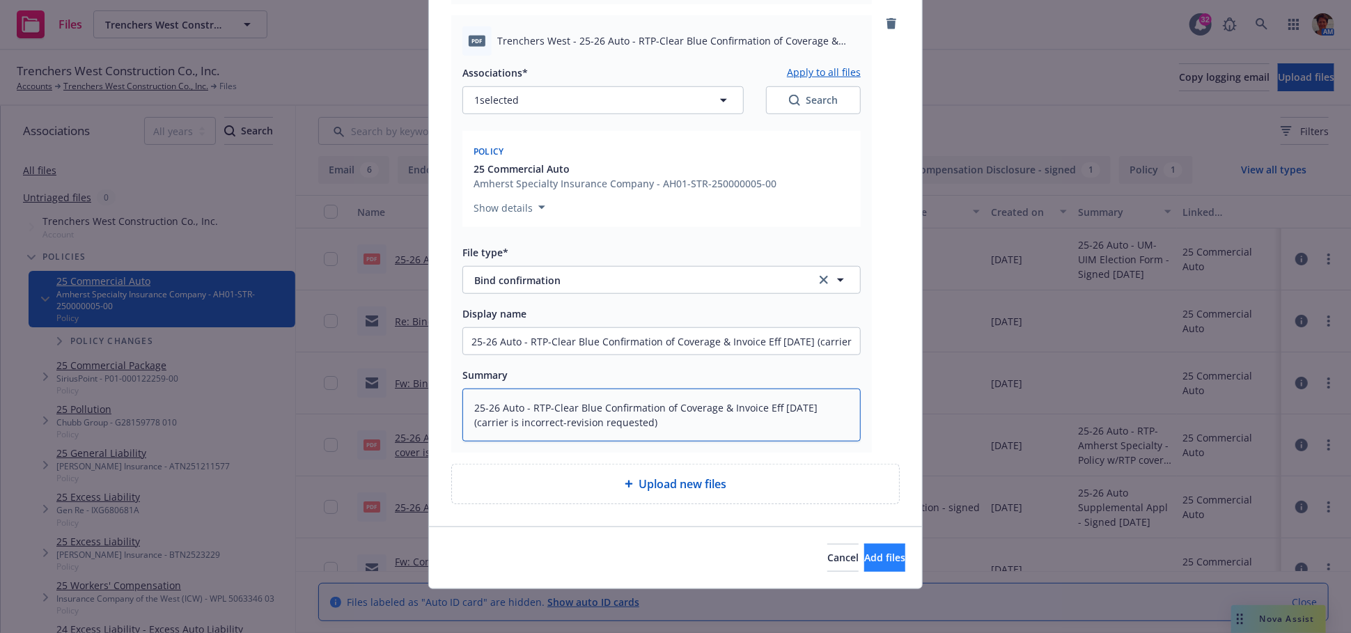
type textarea "25-26 Auto - RTP-Clear Blue Confirmation of Coverage & Invoice Eff [DATE] (carr…"
click at [864, 551] on span "Add files" at bounding box center [884, 557] width 41 height 13
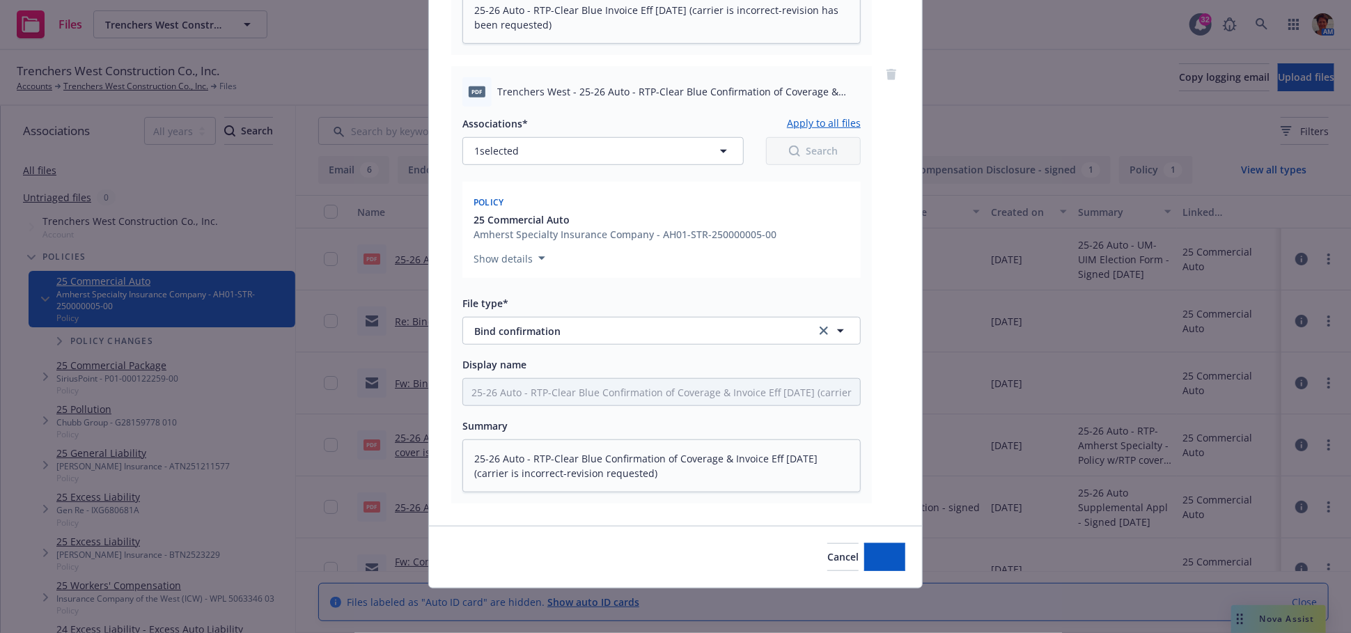
scroll to position [545, 0]
type textarea "x"
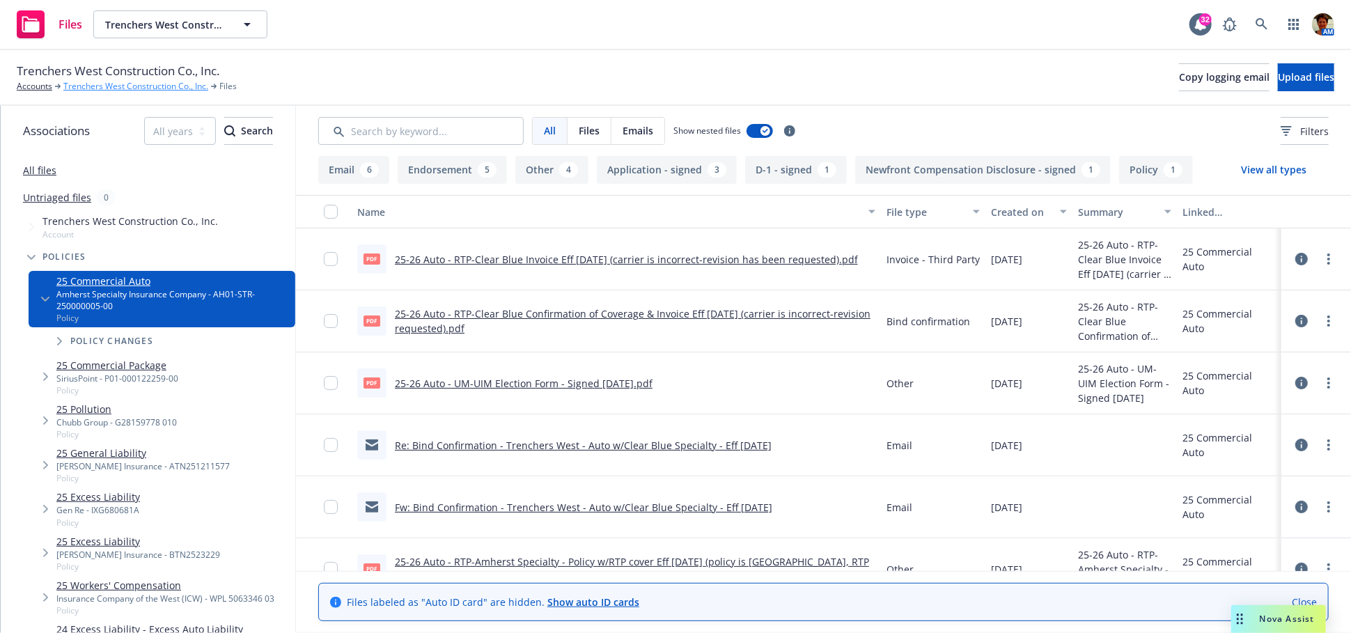
click at [140, 87] on link "Trenchers West Construction Co., Inc." at bounding box center [135, 86] width 145 height 13
